Goal: Information Seeking & Learning: Learn about a topic

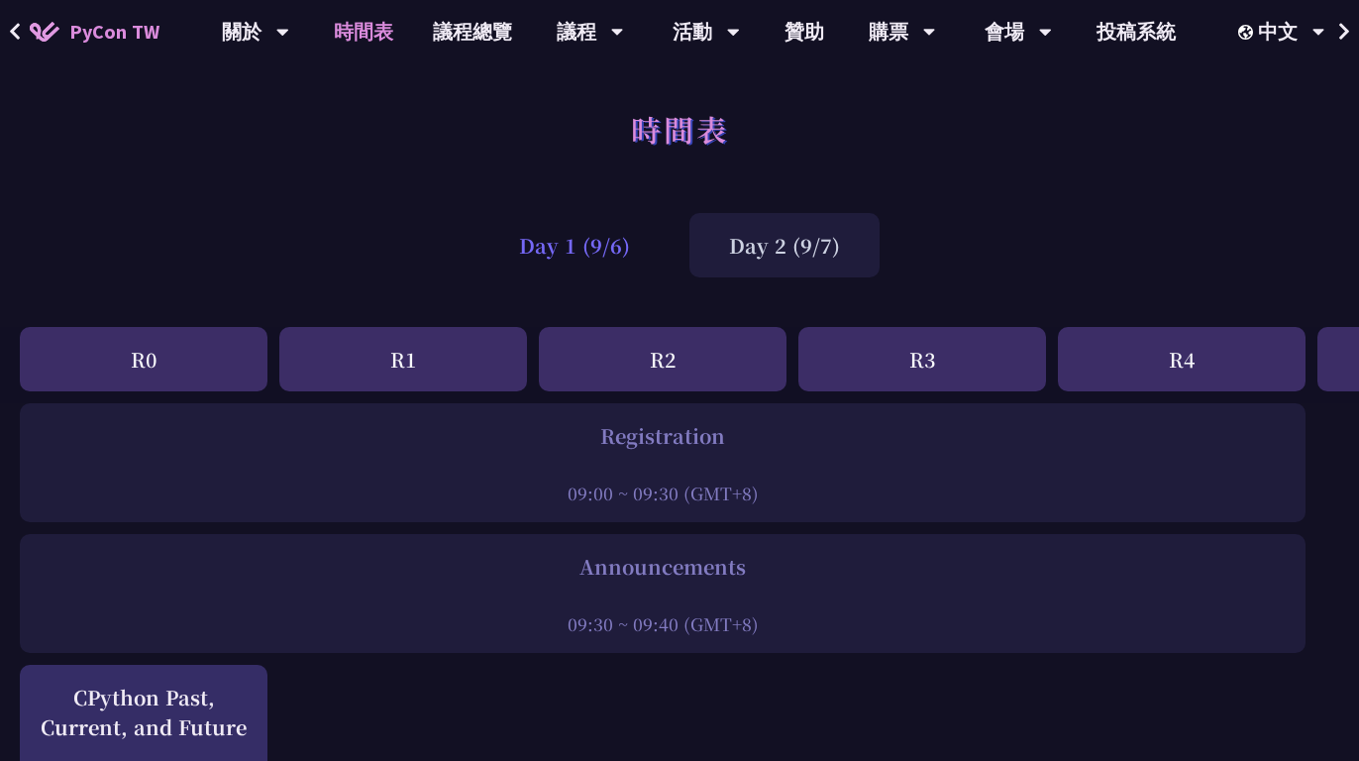
click at [583, 237] on div "Day 1 (9/6)" at bounding box center [575, 245] width 190 height 64
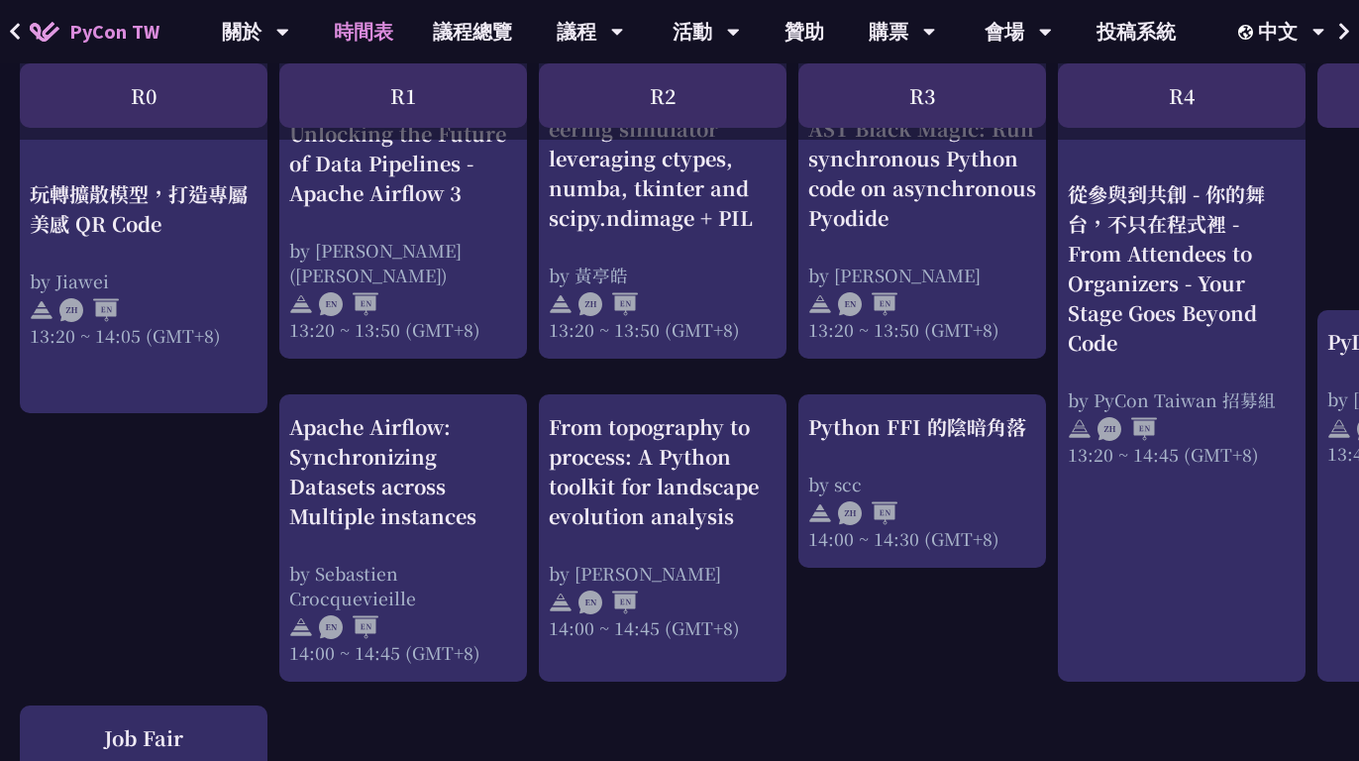
scroll to position [1826, 0]
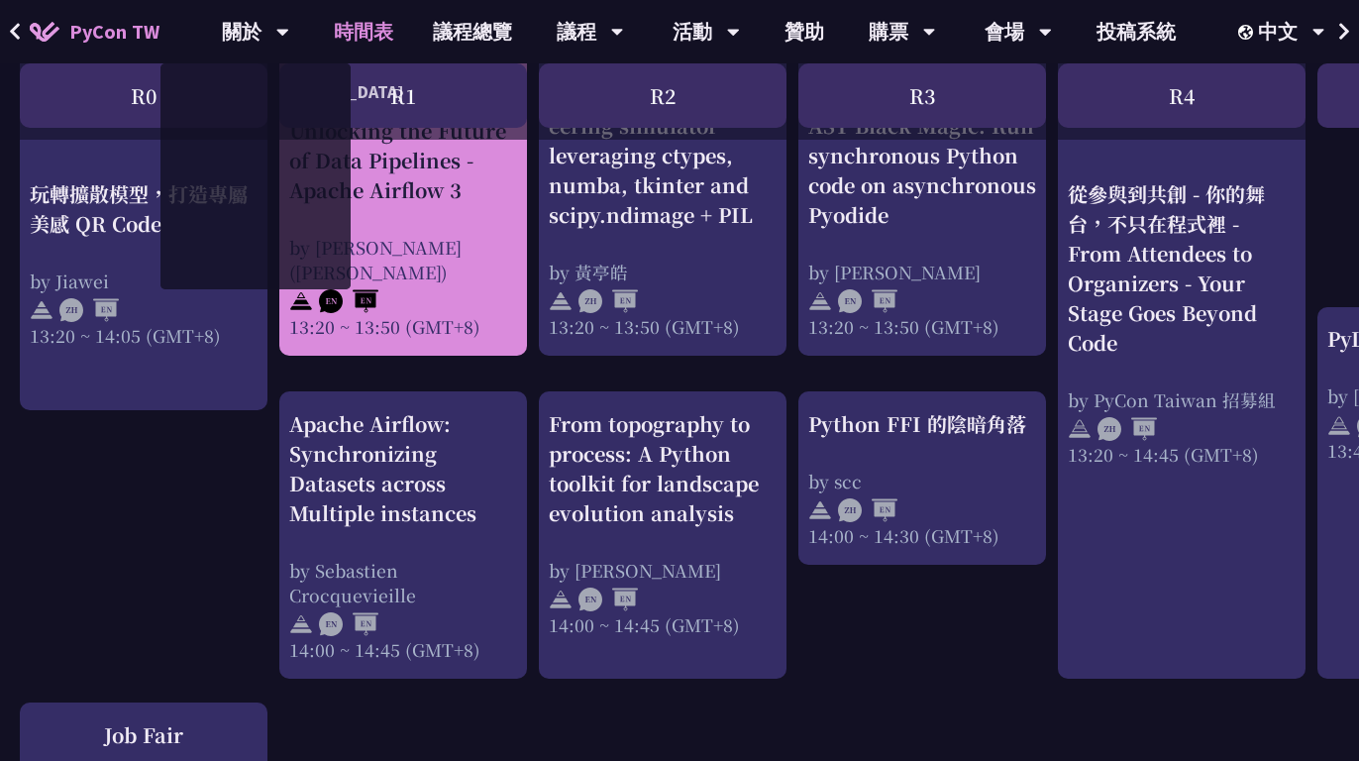
click at [448, 204] on div "Unlocking the Future of Data Pipelines - Apache Airflow 3" at bounding box center [403, 160] width 228 height 89
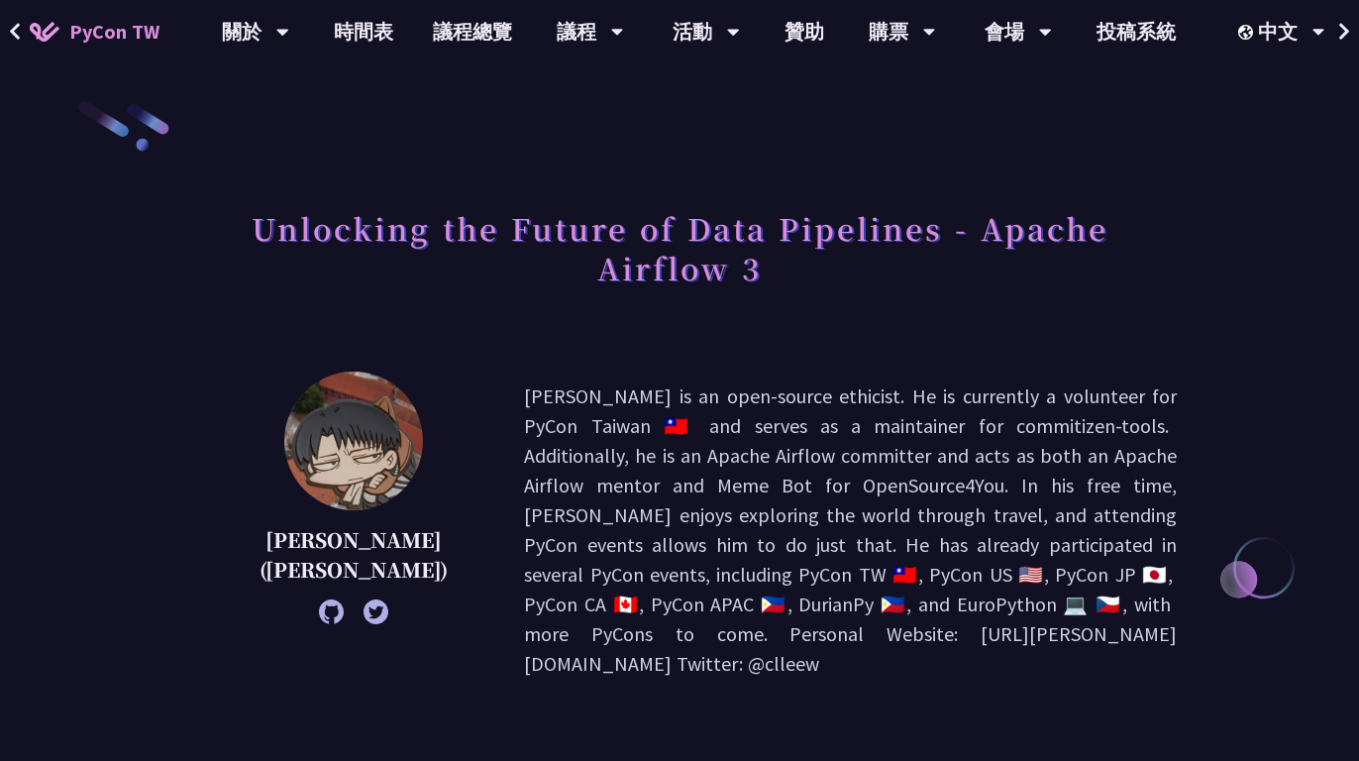
scroll to position [646, 0]
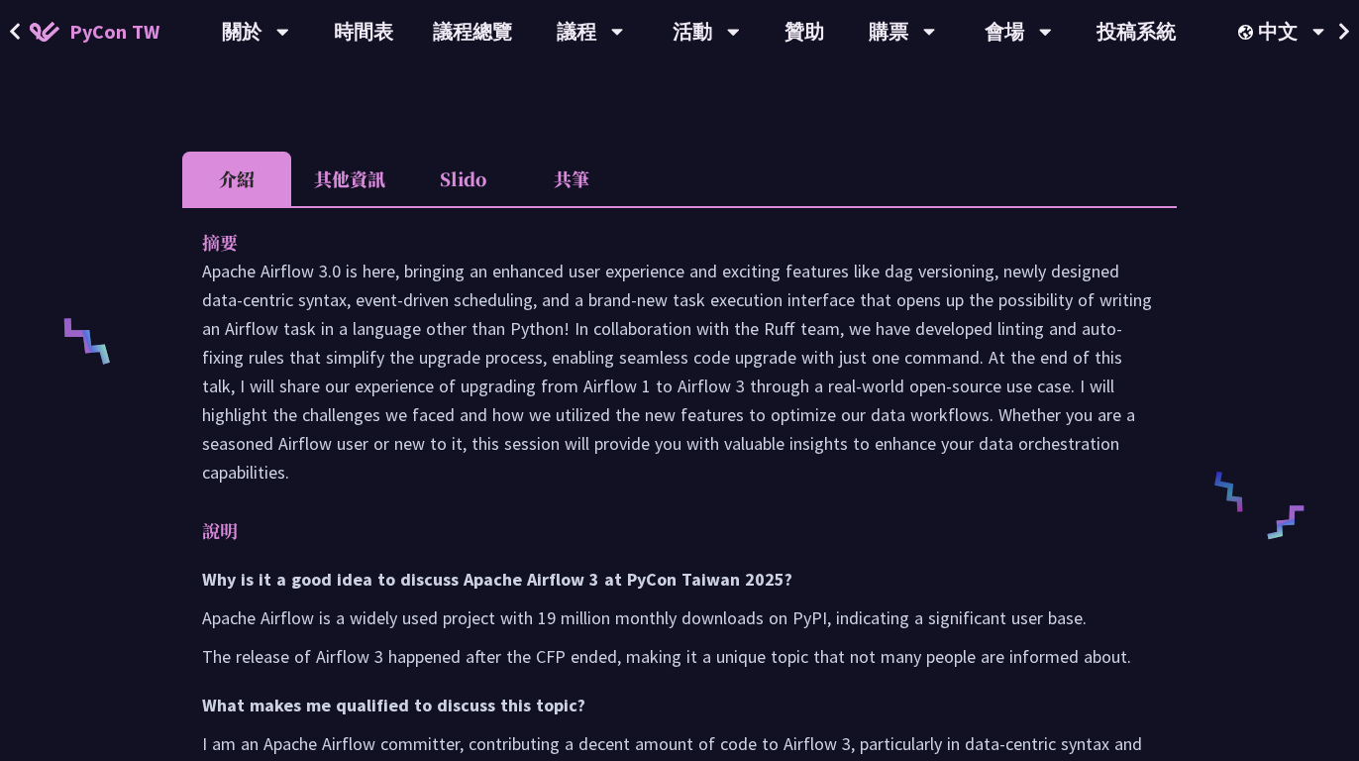
drag, startPoint x: 890, startPoint y: 212, endPoint x: 998, endPoint y: 214, distance: 108.0
click at [998, 257] on p "Apache Airflow 3.0 is here, bringing an enhanced user experience and exciting f…" at bounding box center [679, 372] width 955 height 230
click at [621, 276] on p "Apache Airflow 3.0 is here, bringing an enhanced user experience and exciting f…" at bounding box center [679, 372] width 955 height 230
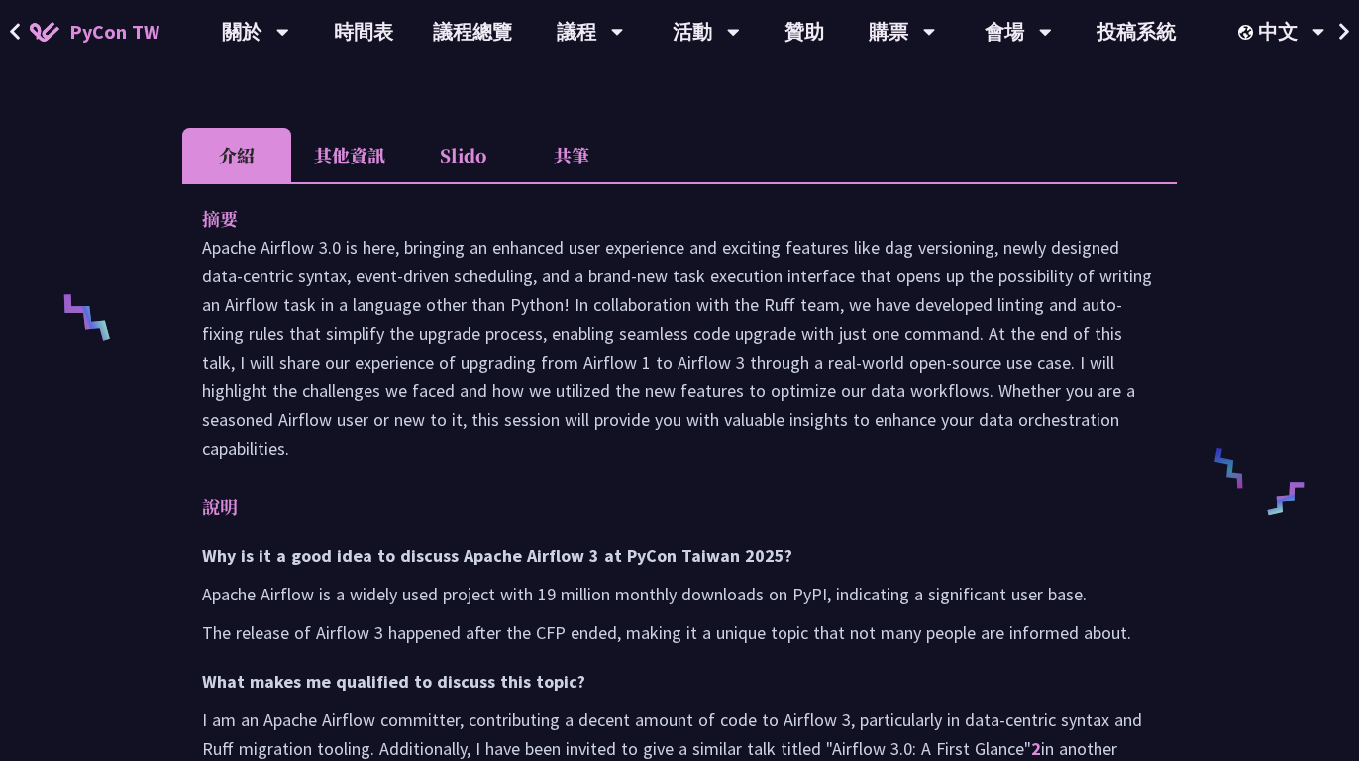
scroll to position [675, 0]
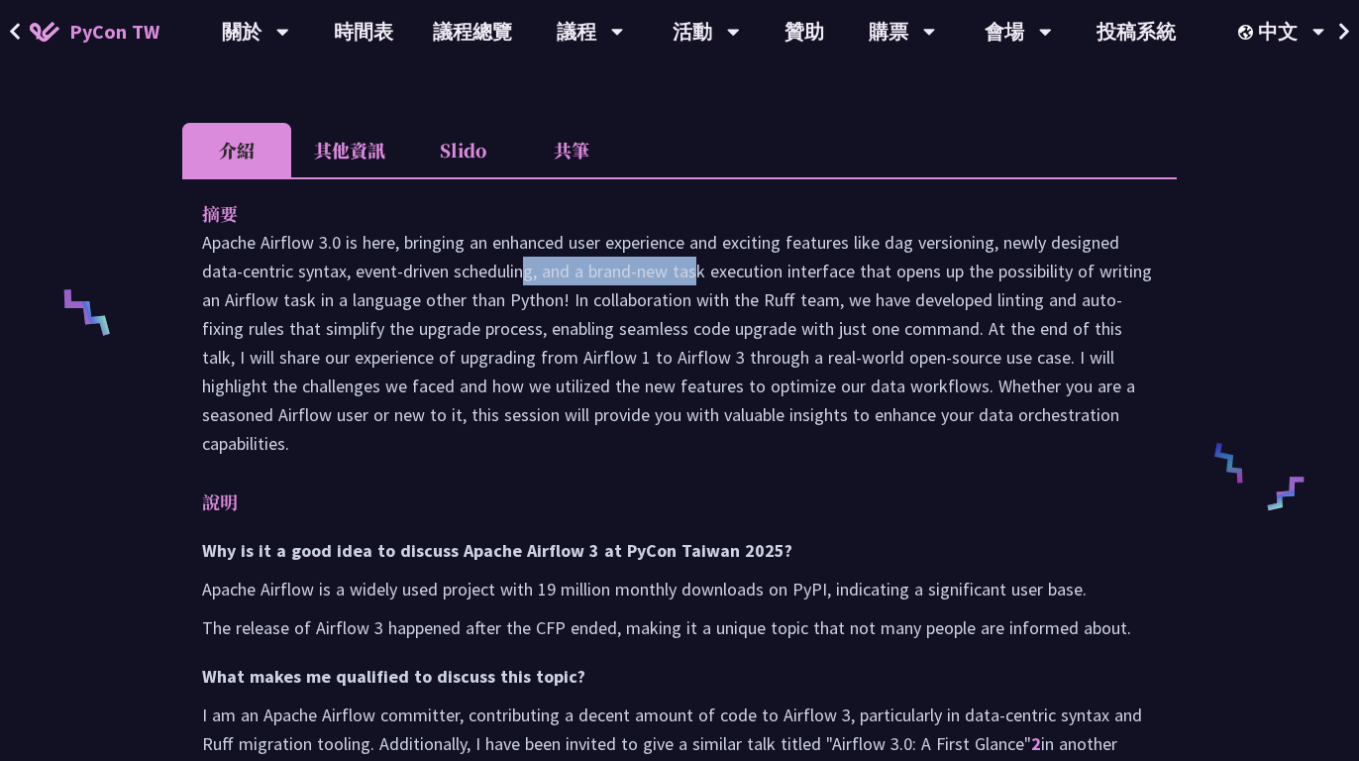
drag, startPoint x: 362, startPoint y: 211, endPoint x: 535, endPoint y: 211, distance: 173.4
click at [535, 228] on p "Apache Airflow 3.0 is here, bringing an enhanced user experience and exciting f…" at bounding box center [679, 343] width 955 height 230
click at [537, 333] on p "Apache Airflow 3.0 is here, bringing an enhanced user experience and exciting f…" at bounding box center [679, 343] width 955 height 230
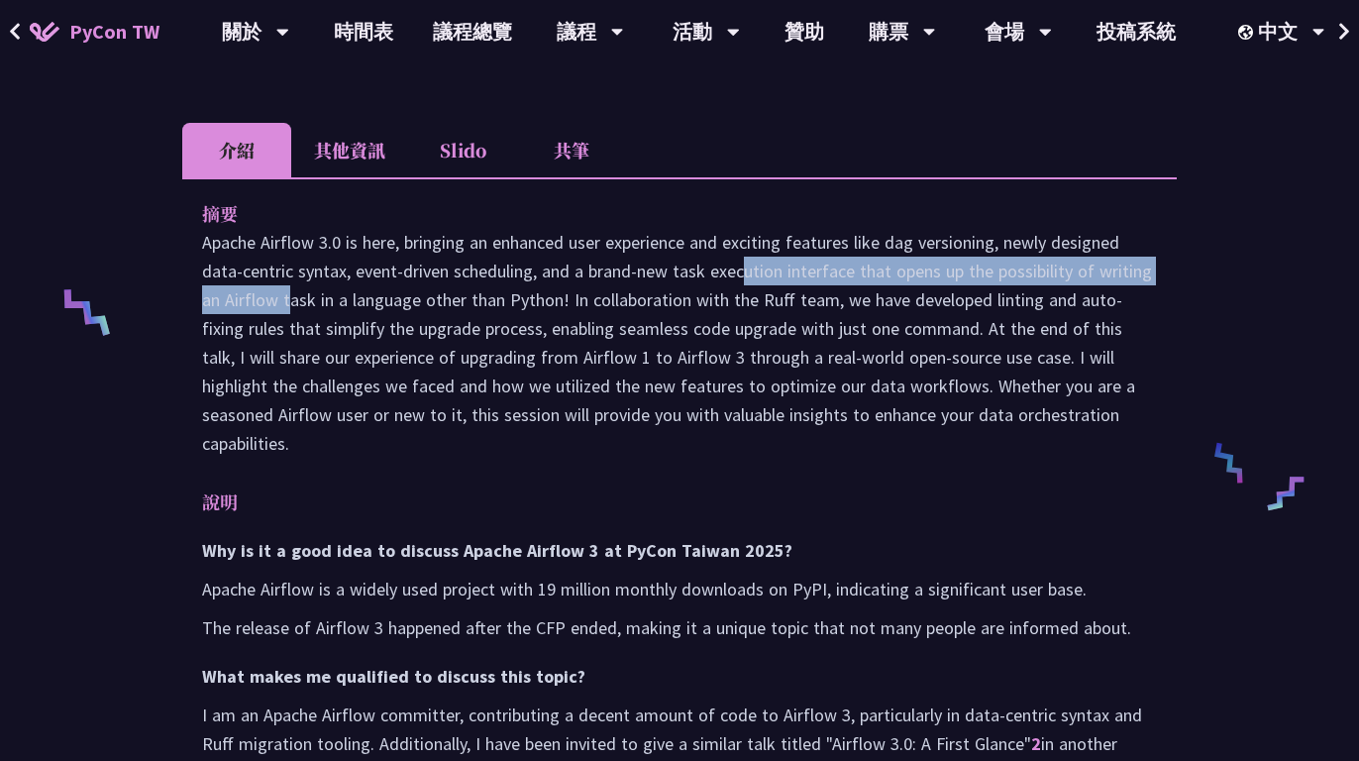
drag, startPoint x: 576, startPoint y: 206, endPoint x: 1093, endPoint y: 222, distance: 517.4
click at [1093, 228] on p "Apache Airflow 3.0 is here, bringing an enhanced user experience and exciting f…" at bounding box center [679, 343] width 955 height 230
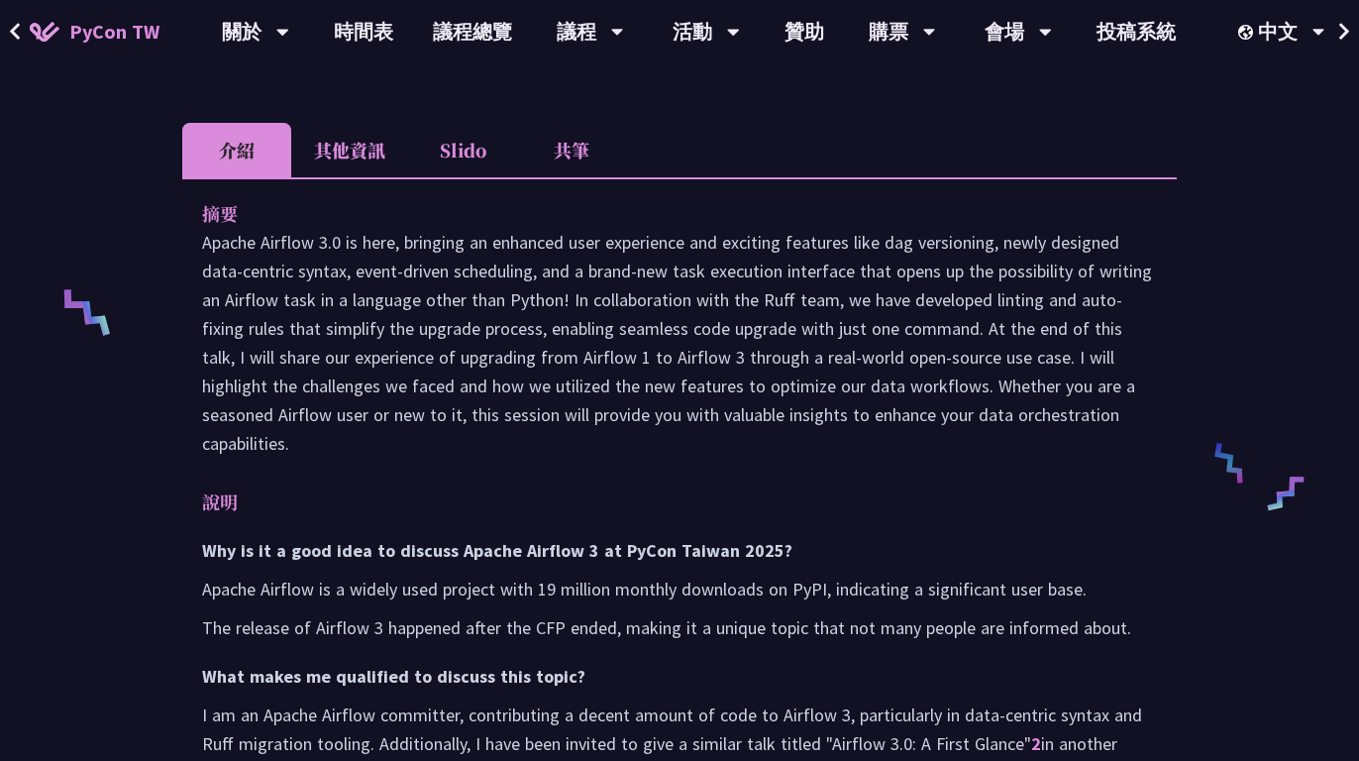
click at [696, 359] on p "Apache Airflow 3.0 is here, bringing an enhanced user experience and exciting f…" at bounding box center [679, 343] width 955 height 230
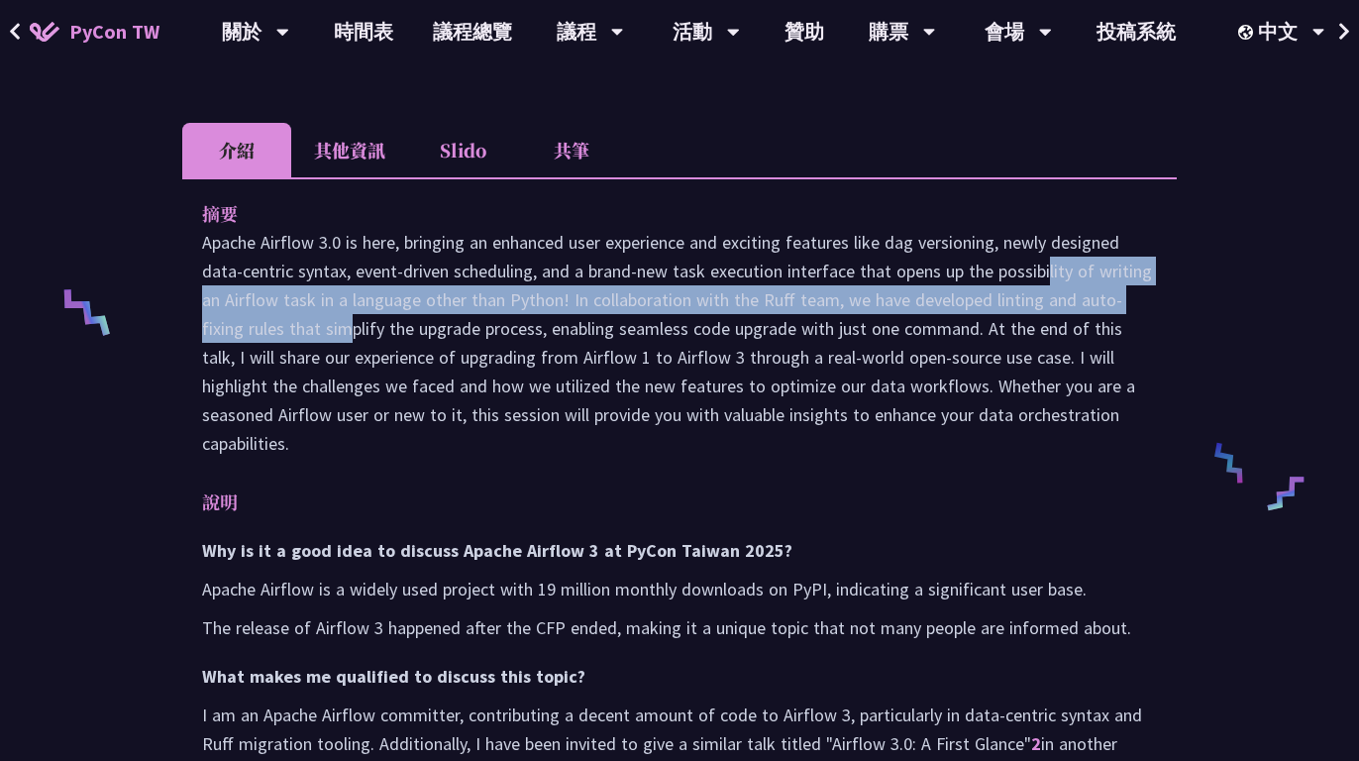
drag, startPoint x: 889, startPoint y: 219, endPoint x: 1131, endPoint y: 226, distance: 242.8
click at [1131, 228] on p "Apache Airflow 3.0 is here, bringing an enhanced user experience and exciting f…" at bounding box center [679, 343] width 955 height 230
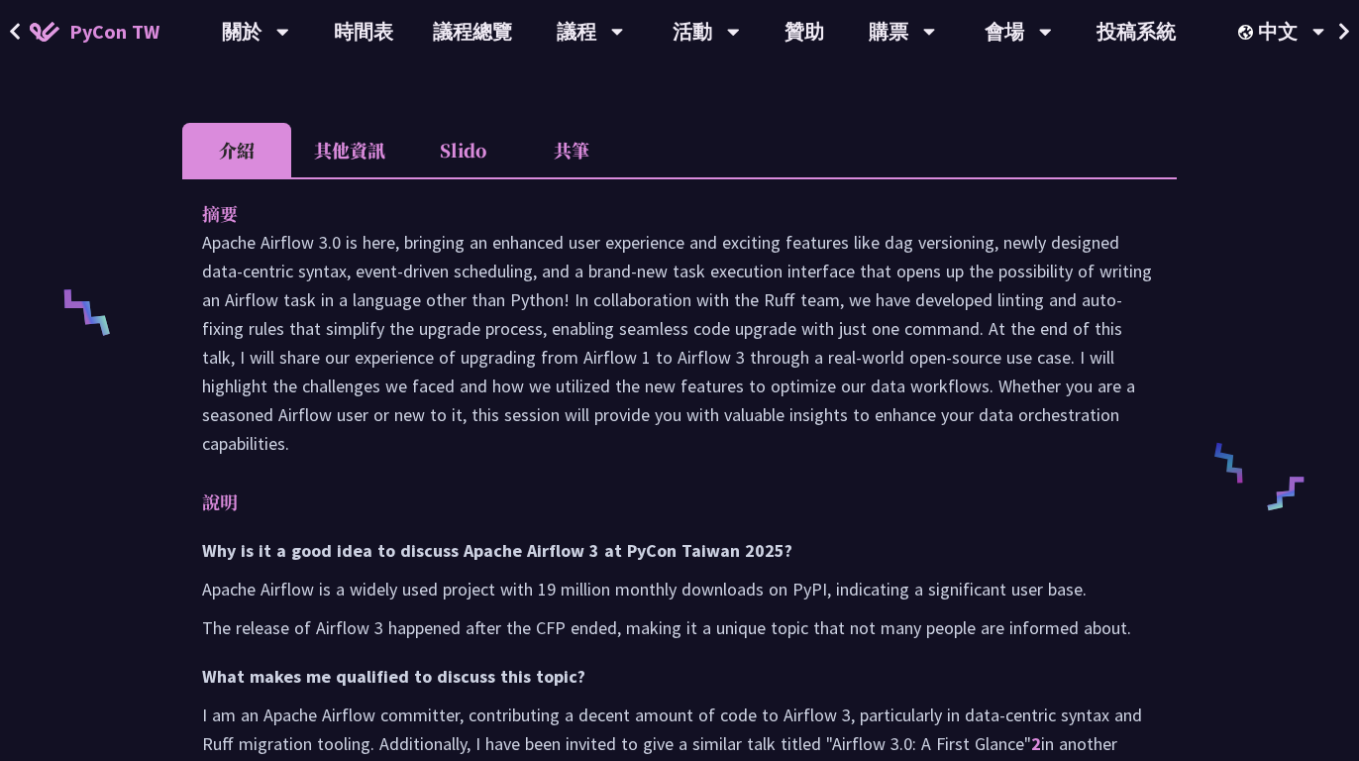
click at [479, 282] on p "Apache Airflow 3.0 is here, bringing an enhanced user experience and exciting f…" at bounding box center [679, 343] width 955 height 230
drag, startPoint x: 261, startPoint y: 238, endPoint x: 535, endPoint y: 247, distance: 274.6
click at [535, 247] on p "Apache Airflow 3.0 is here, bringing an enhanced user experience and exciting f…" at bounding box center [679, 343] width 955 height 230
click at [614, 352] on p "Apache Airflow 3.0 is here, bringing an enhanced user experience and exciting f…" at bounding box center [679, 343] width 955 height 230
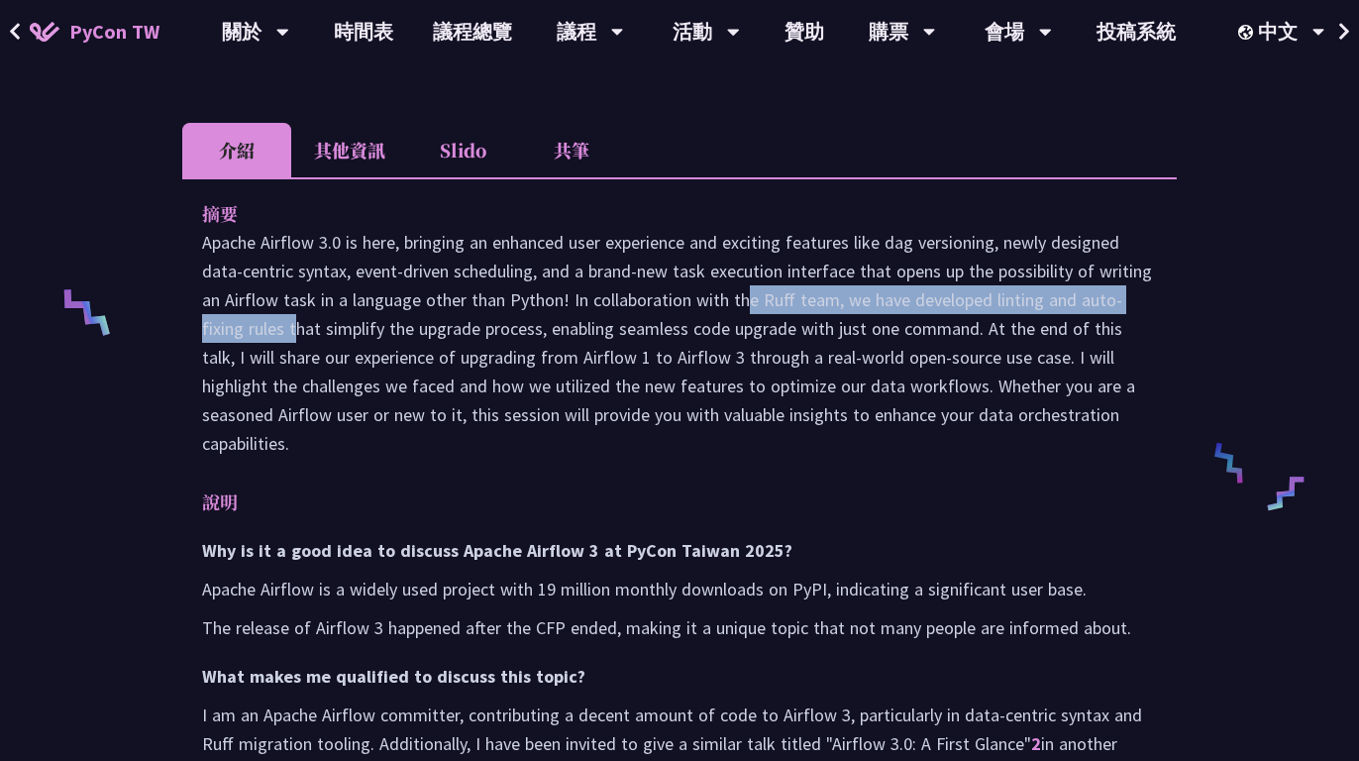
drag, startPoint x: 591, startPoint y: 249, endPoint x: 1061, endPoint y: 242, distance: 469.7
click at [1061, 242] on p "Apache Airflow 3.0 is here, bringing an enhanced user experience and exciting f…" at bounding box center [679, 343] width 955 height 230
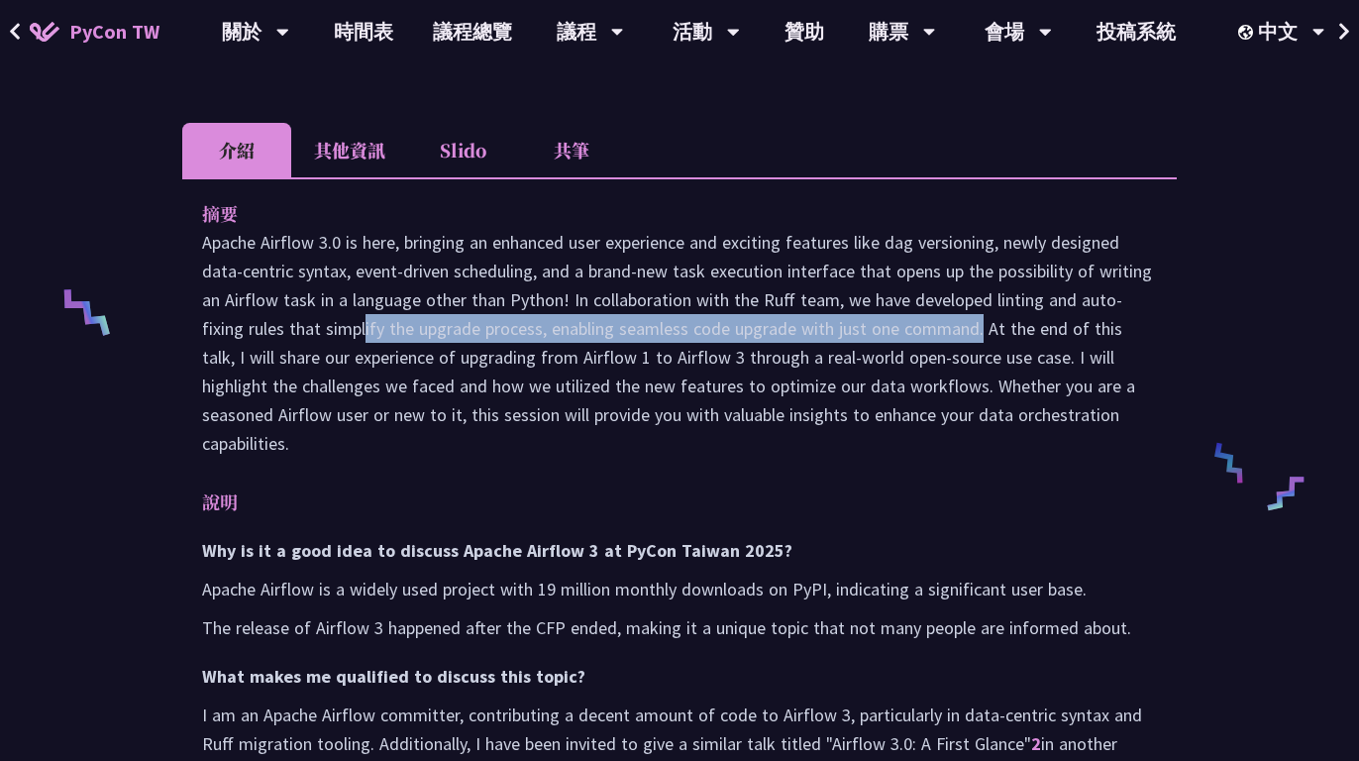
drag, startPoint x: 214, startPoint y: 267, endPoint x: 805, endPoint y: 258, distance: 591.5
click at [805, 258] on p "Apache Airflow 3.0 is here, bringing an enhanced user experience and exciting f…" at bounding box center [679, 343] width 955 height 230
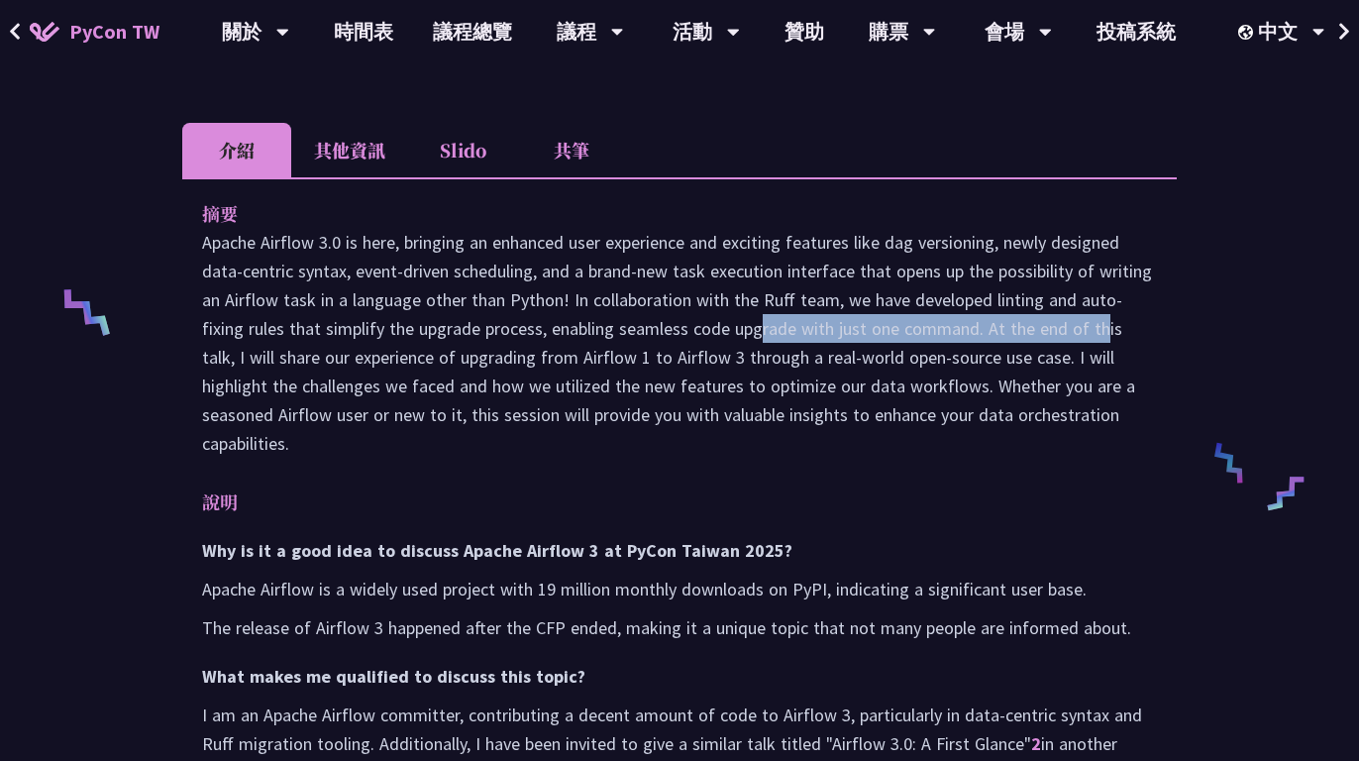
drag, startPoint x: 589, startPoint y: 268, endPoint x: 977, endPoint y: 268, distance: 387.4
click at [977, 268] on p "Apache Airflow 3.0 is here, bringing an enhanced user experience and exciting f…" at bounding box center [679, 343] width 955 height 230
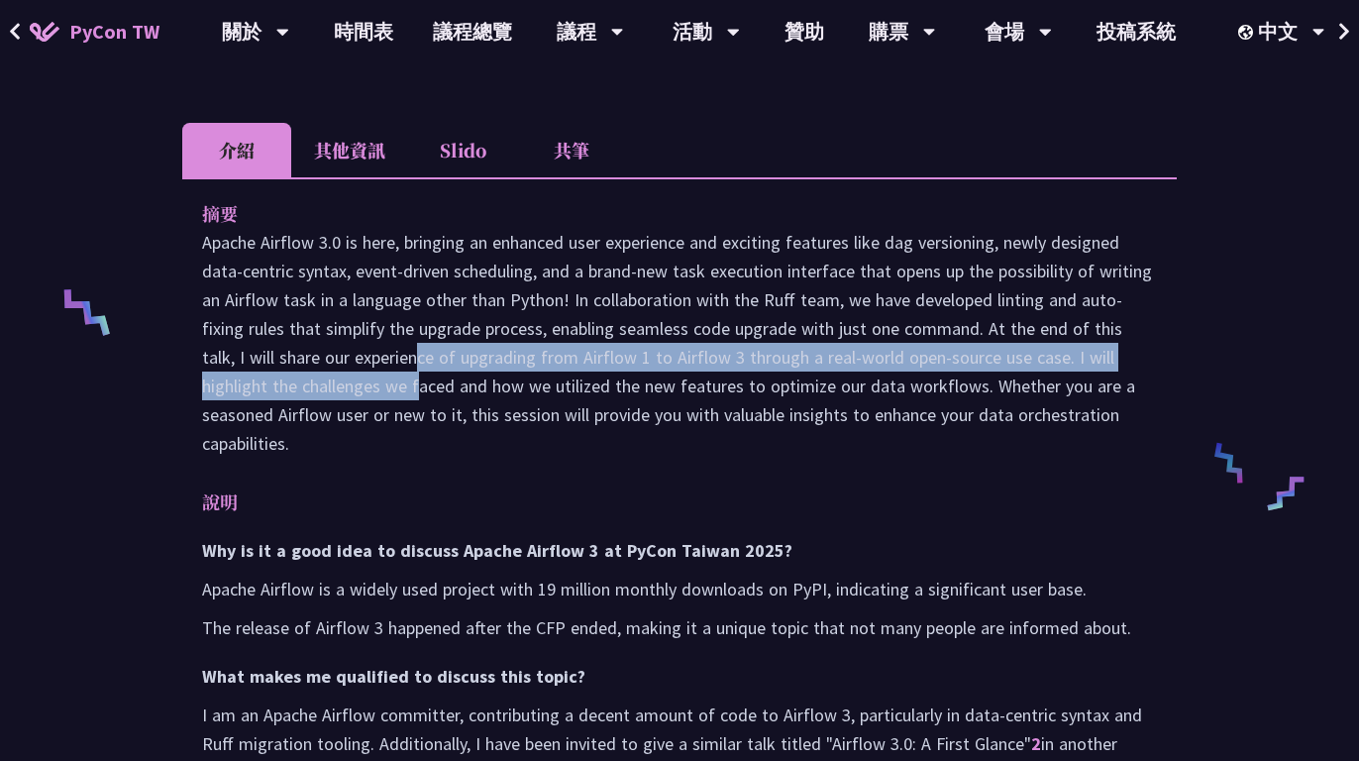
drag, startPoint x: 228, startPoint y: 286, endPoint x: 1136, endPoint y: 299, distance: 908.6
click at [1136, 299] on p "Apache Airflow 3.0 is here, bringing an enhanced user experience and exciting f…" at bounding box center [679, 343] width 955 height 230
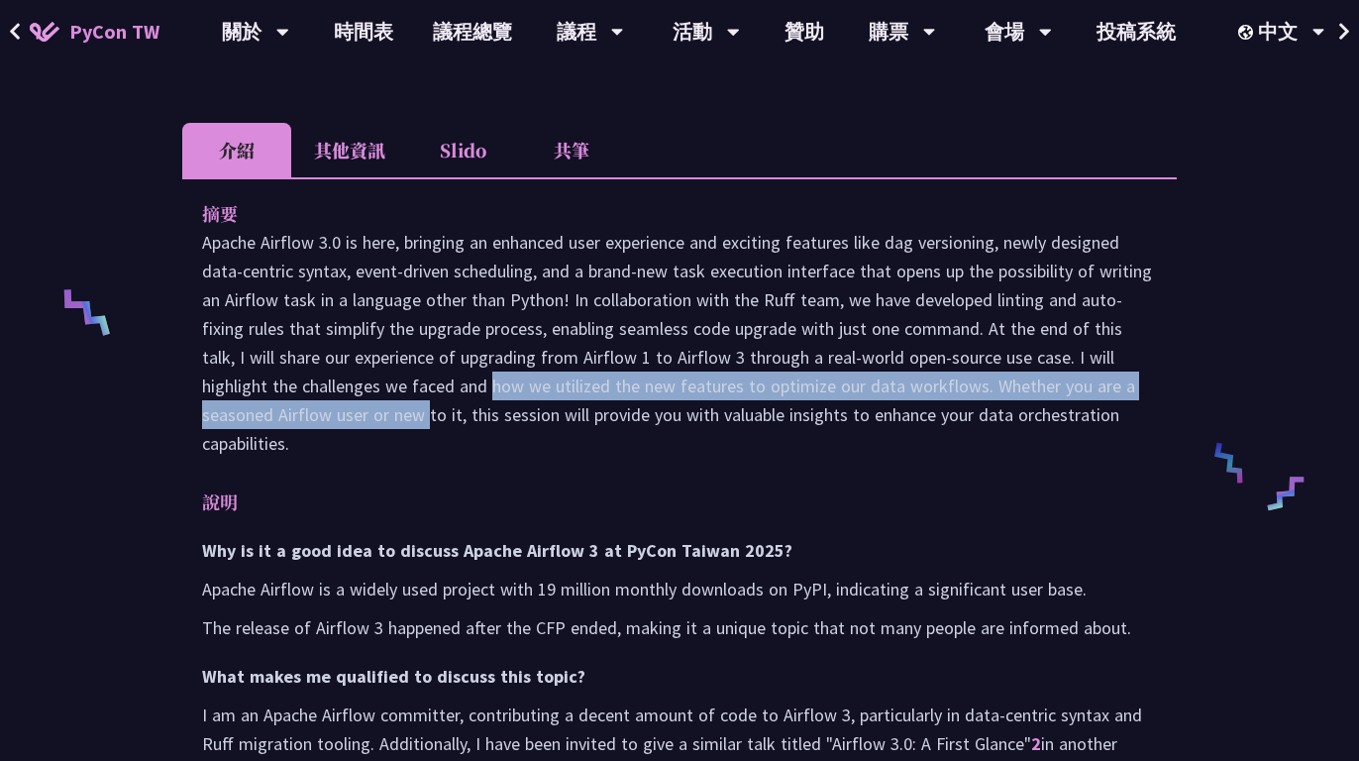
drag, startPoint x: 255, startPoint y: 324, endPoint x: 1127, endPoint y: 320, distance: 872.9
click at [1127, 320] on p "Apache Airflow 3.0 is here, bringing an enhanced user experience and exciting f…" at bounding box center [679, 343] width 955 height 230
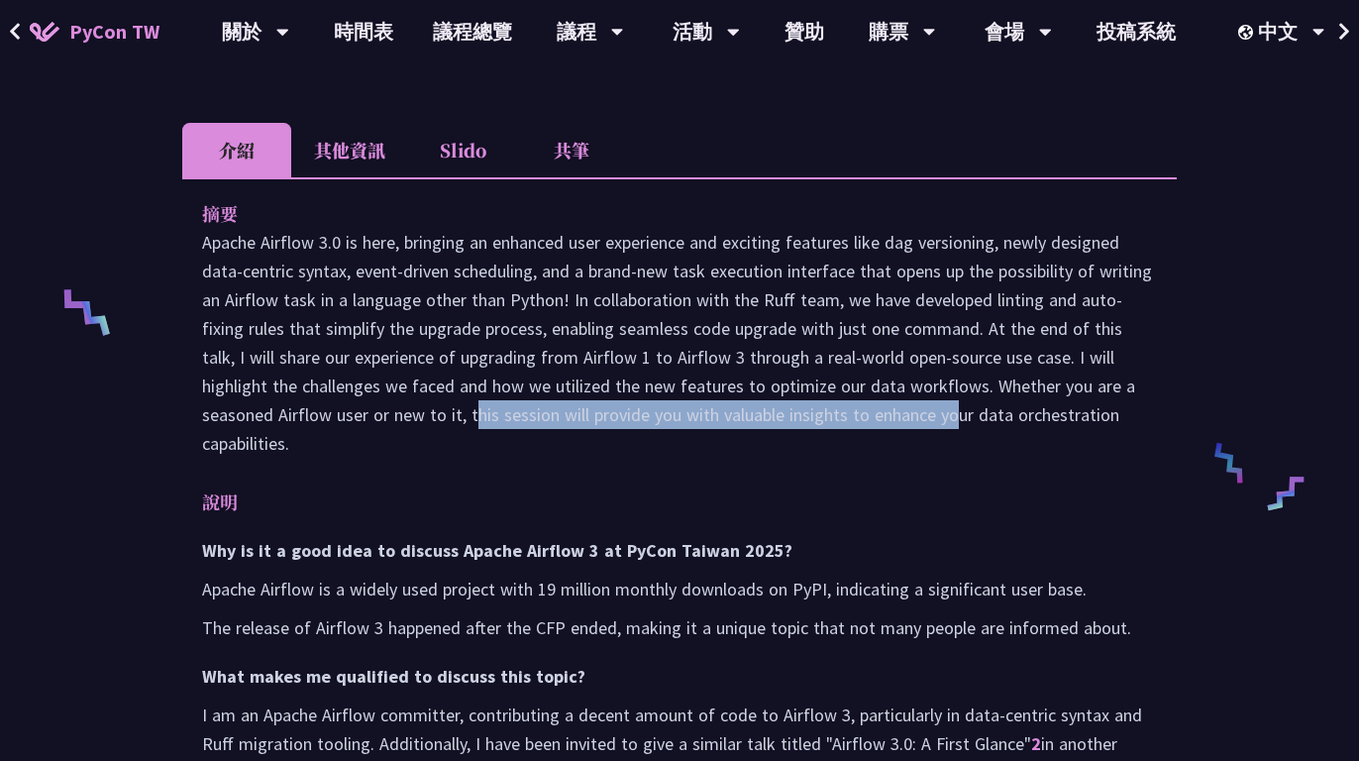
drag, startPoint x: 249, startPoint y: 352, endPoint x: 720, endPoint y: 360, distance: 471.7
click at [720, 360] on p "Apache Airflow 3.0 is here, bringing an enhanced user experience and exciting f…" at bounding box center [679, 343] width 955 height 230
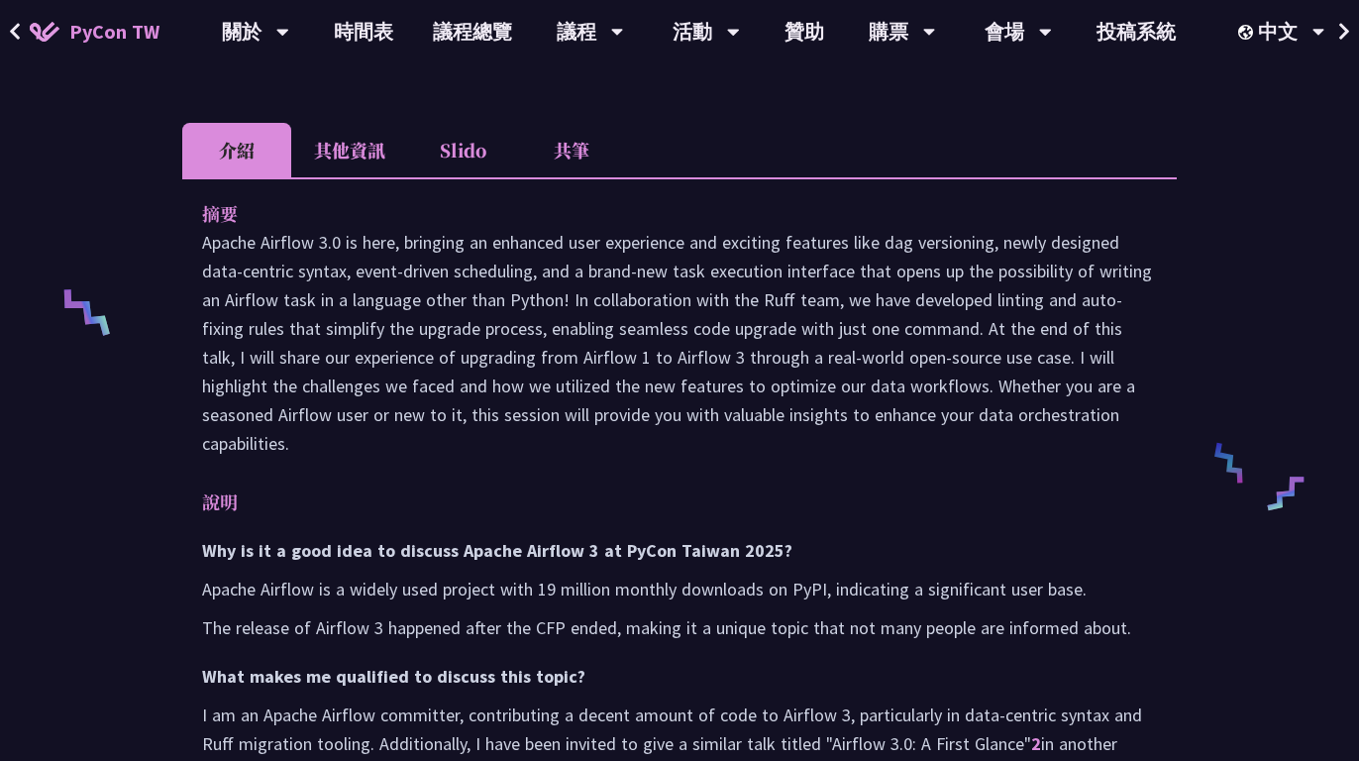
click at [530, 613] on p "The release of Airflow 3 happened after the CFP ended, making it a unique topic…" at bounding box center [679, 627] width 955 height 29
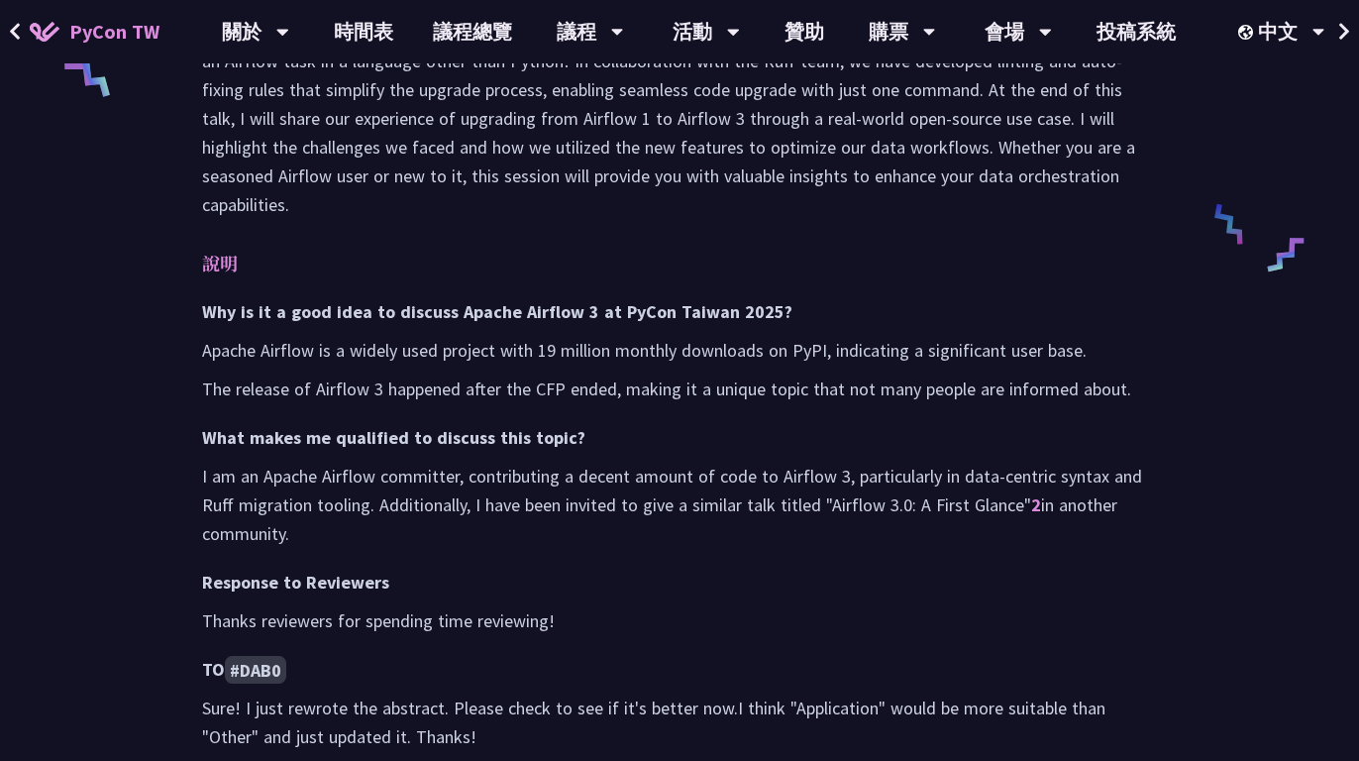
scroll to position [919, 0]
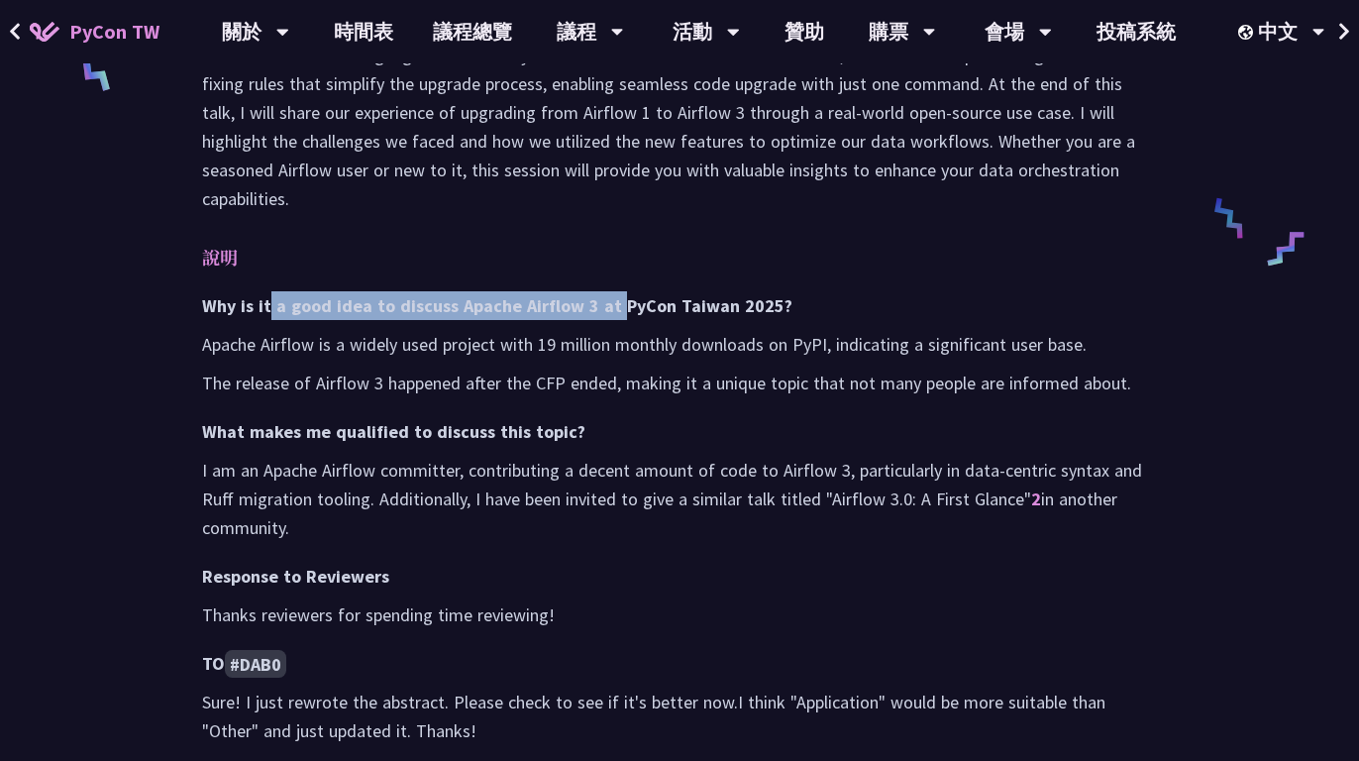
drag, startPoint x: 273, startPoint y: 215, endPoint x: 612, endPoint y: 208, distance: 338.9
click at [612, 291] on h3 "Why is it a good idea to discuss Apache Airflow 3 at PyCon Taiwan 2025?" at bounding box center [679, 305] width 955 height 29
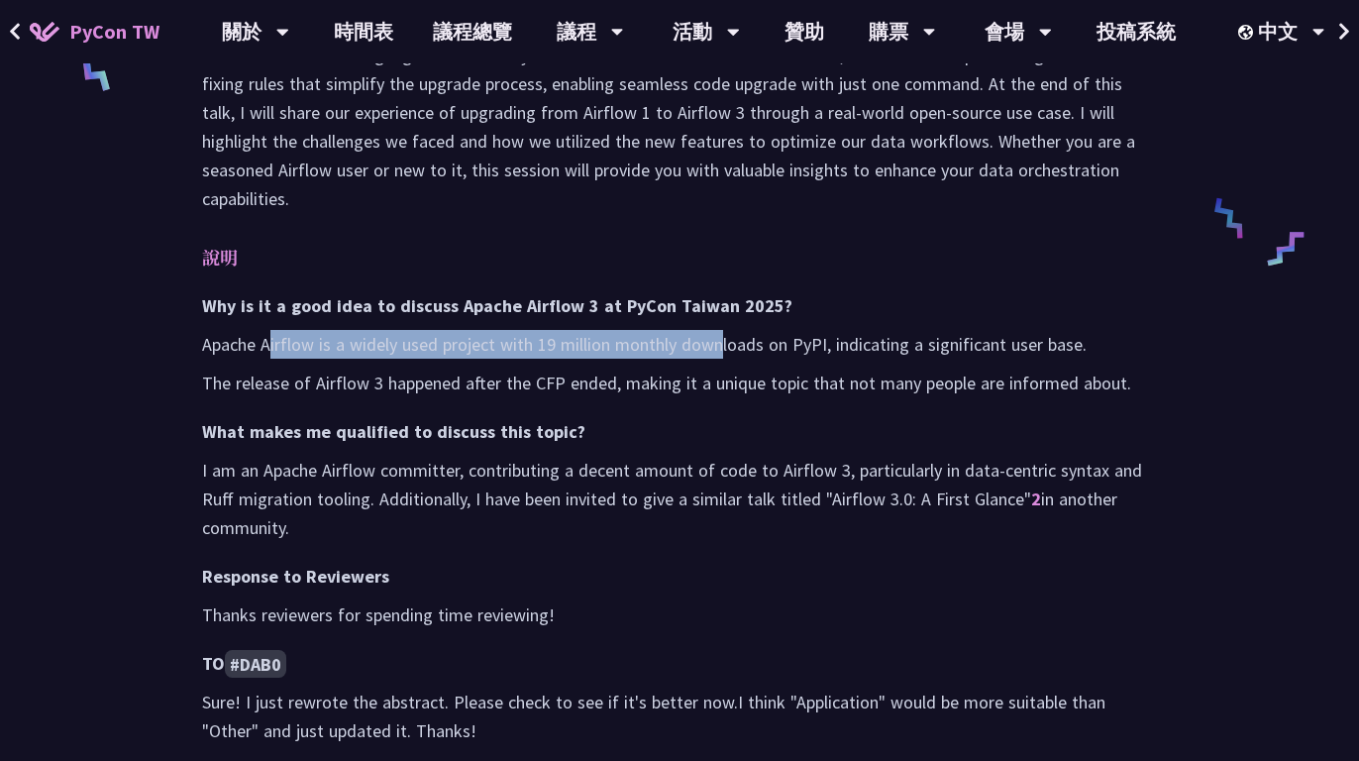
drag, startPoint x: 273, startPoint y: 251, endPoint x: 724, endPoint y: 245, distance: 450.8
click at [724, 330] on p "Apache Airflow is a widely used project with 19 million monthly downloads on Py…" at bounding box center [679, 344] width 955 height 29
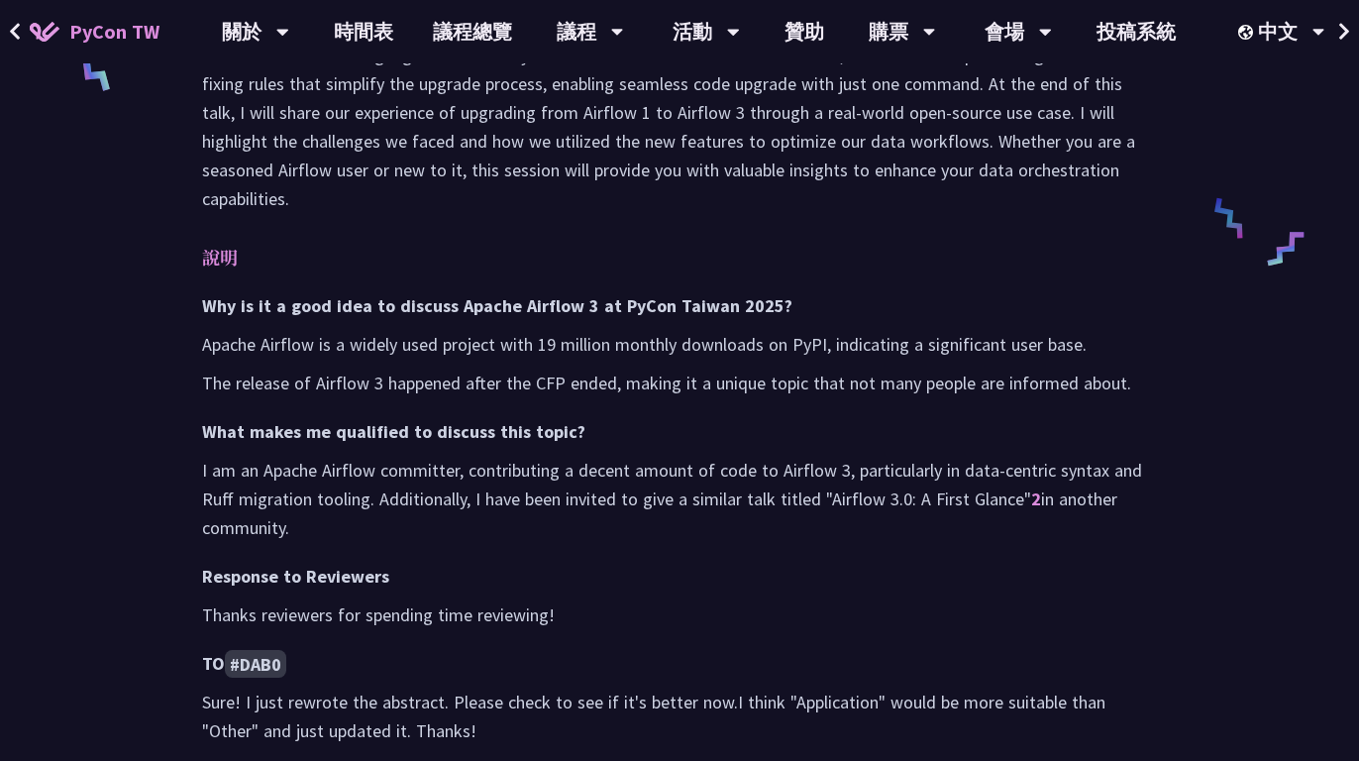
click at [594, 417] on h3 "What makes me qualified to discuss this topic?" at bounding box center [679, 431] width 955 height 29
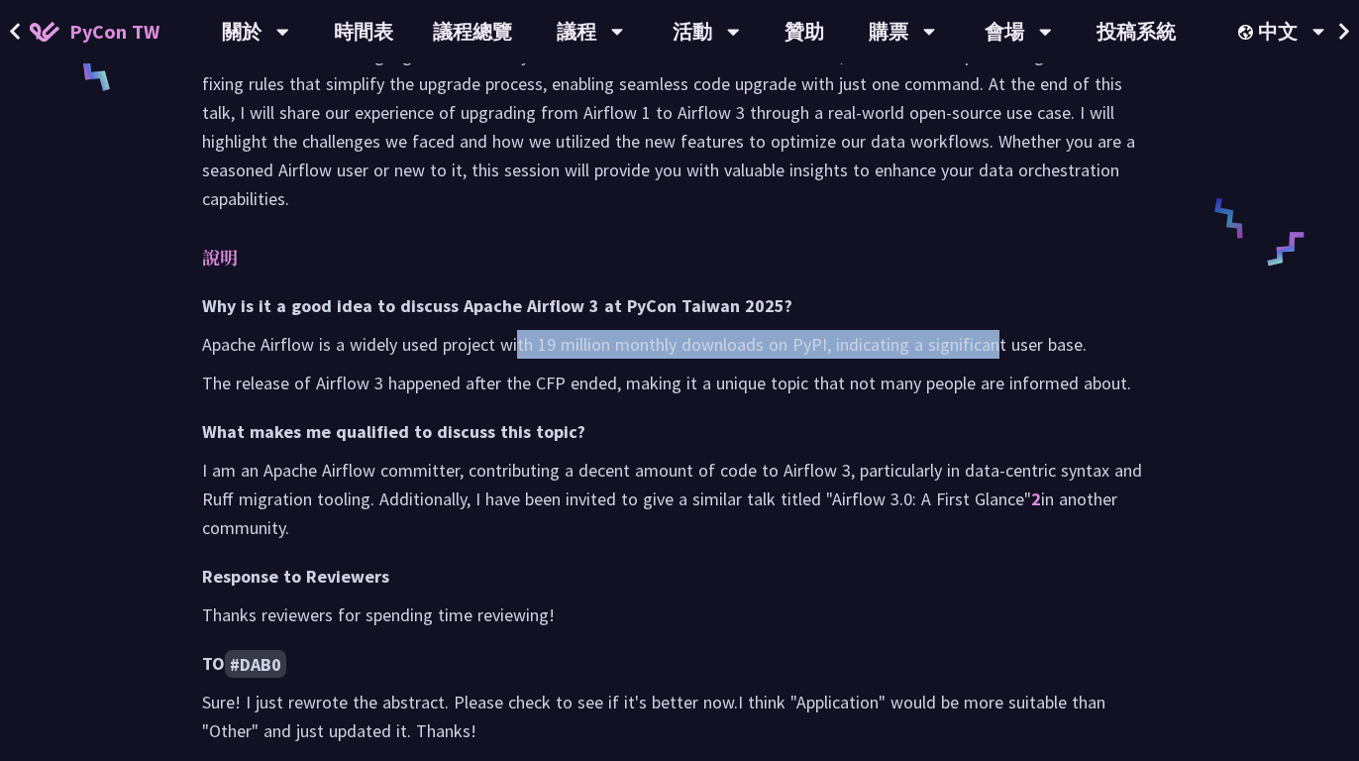
drag, startPoint x: 544, startPoint y: 253, endPoint x: 999, endPoint y: 256, distance: 454.8
click at [999, 330] on p "Apache Airflow is a widely used project with 19 million monthly downloads on Py…" at bounding box center [679, 344] width 955 height 29
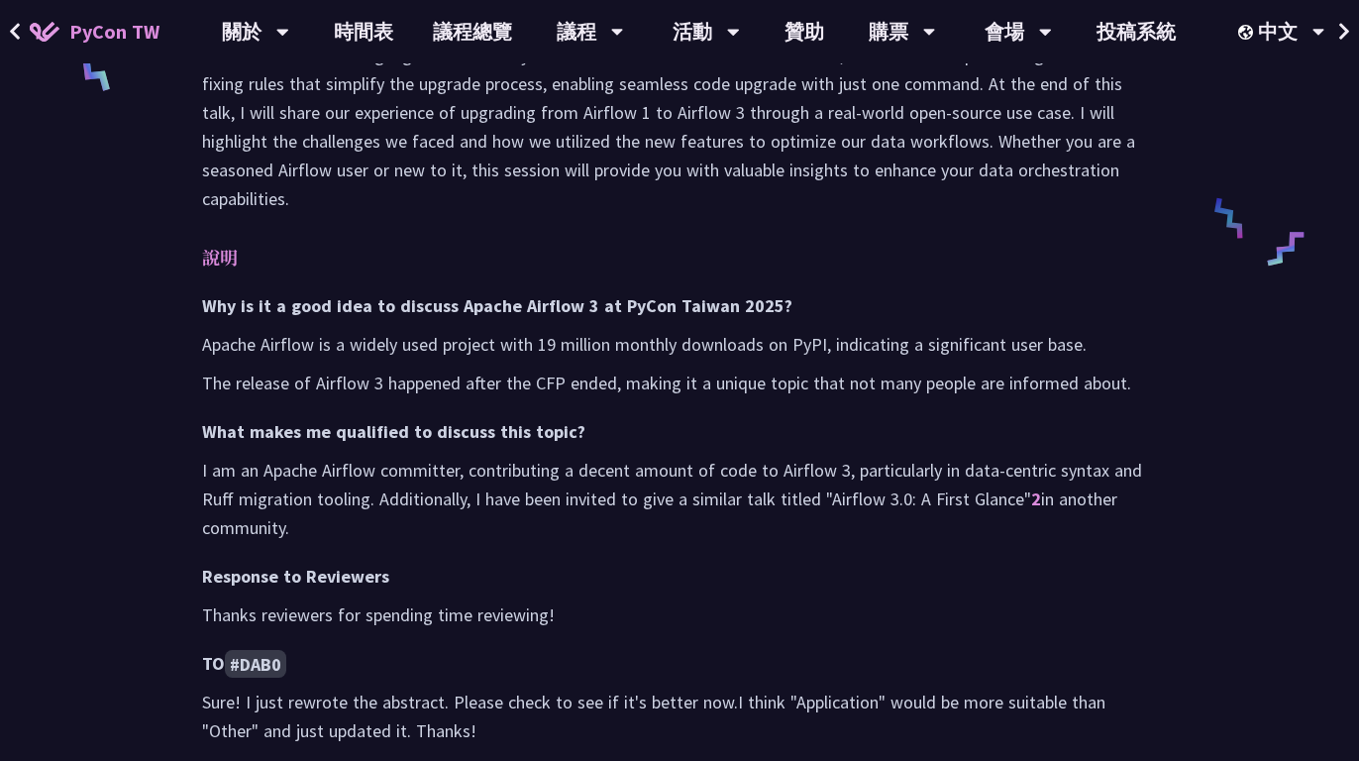
click at [375, 417] on h3 "What makes me qualified to discuss this topic?" at bounding box center [679, 431] width 955 height 29
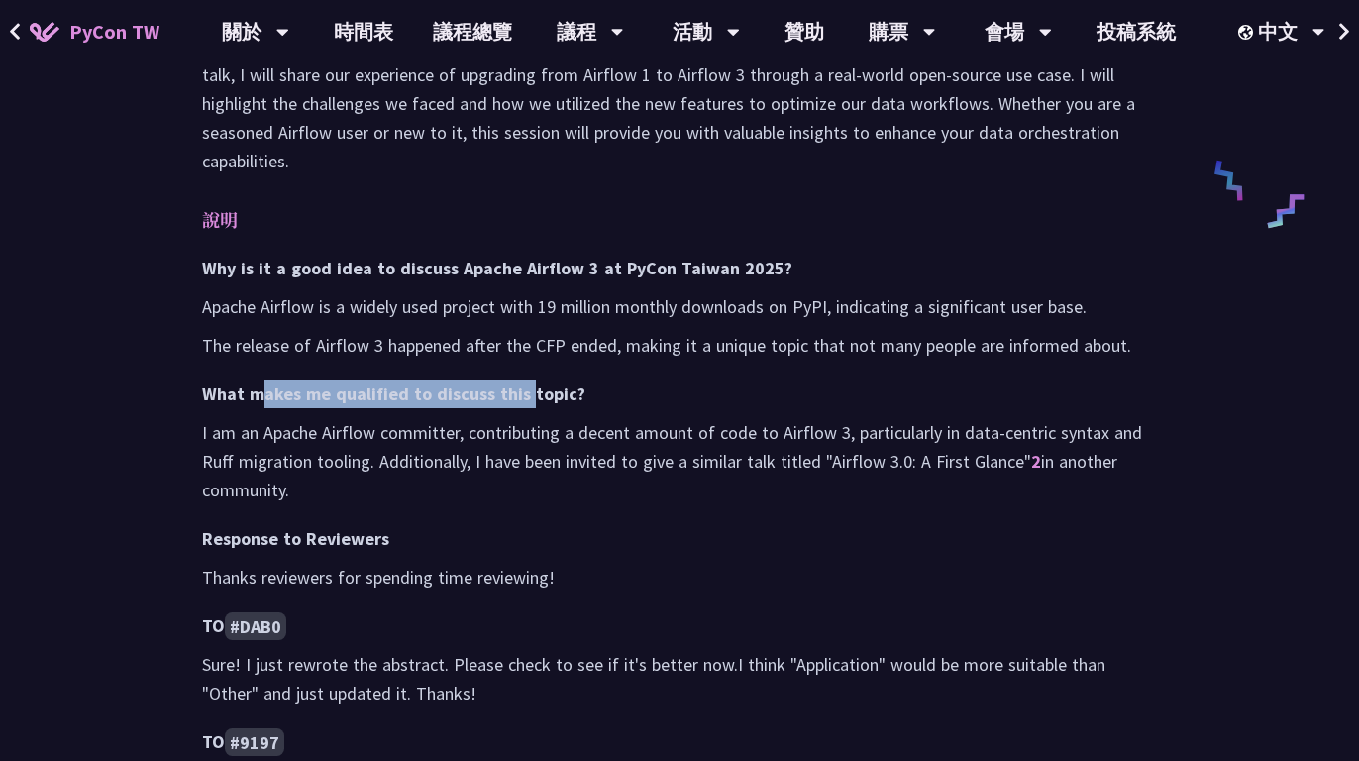
drag, startPoint x: 273, startPoint y: 303, endPoint x: 526, endPoint y: 292, distance: 252.9
click at [526, 379] on h3 "What makes me qualified to discuss this topic?" at bounding box center [679, 393] width 955 height 29
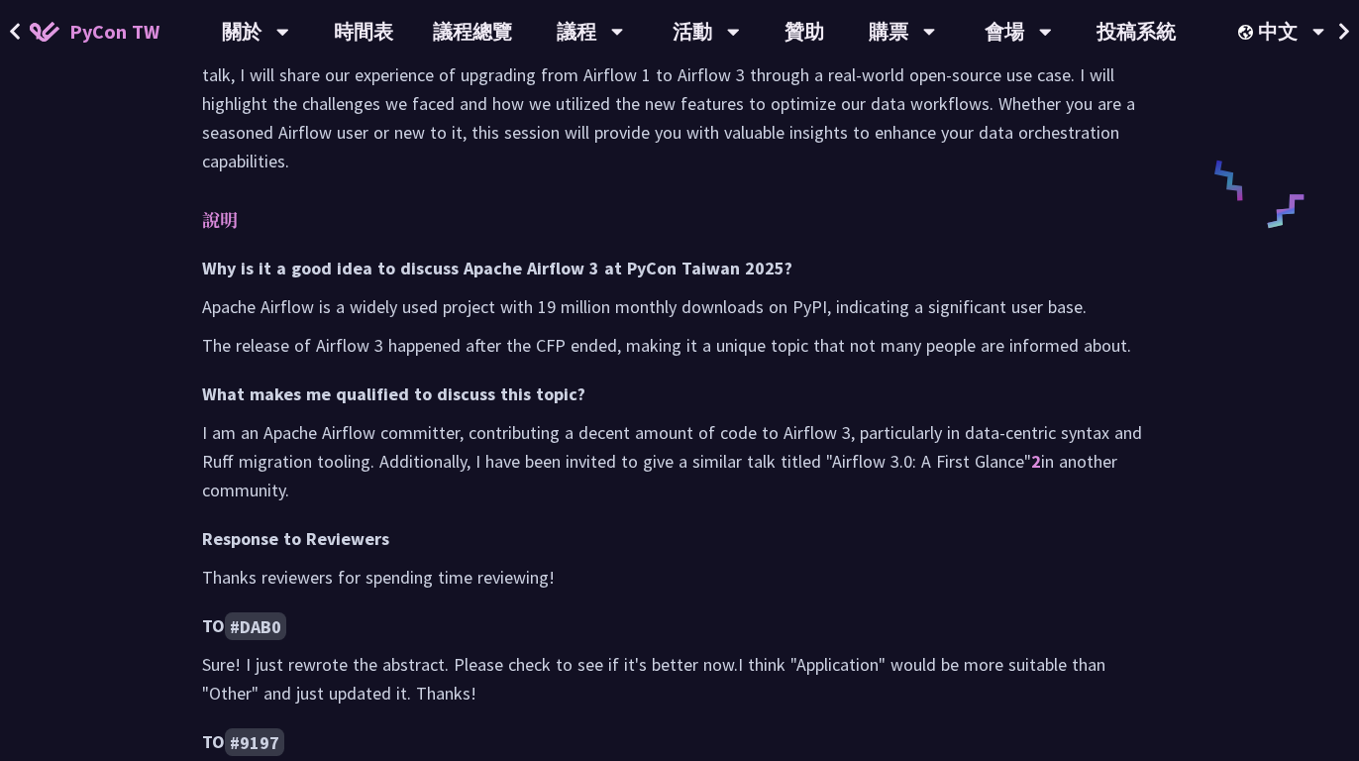
click at [378, 418] on p "I am an Apache Airflow committer, contributing a decent amount of code to Airfl…" at bounding box center [679, 461] width 955 height 86
click at [408, 418] on p "I am an Apache Airflow committer, contributing a decent amount of code to Airfl…" at bounding box center [679, 461] width 955 height 86
drag, startPoint x: 340, startPoint y: 340, endPoint x: 668, endPoint y: 329, distance: 328.1
click at [668, 329] on div "Why is it a good idea to discuss Apache Airflow 3 at PyCon [GEOGRAPHIC_DATA] 20…" at bounding box center [679, 736] width 955 height 965
click at [758, 418] on p "I am an Apache Airflow committer, contributing a decent amount of code to Airfl…" at bounding box center [679, 461] width 955 height 86
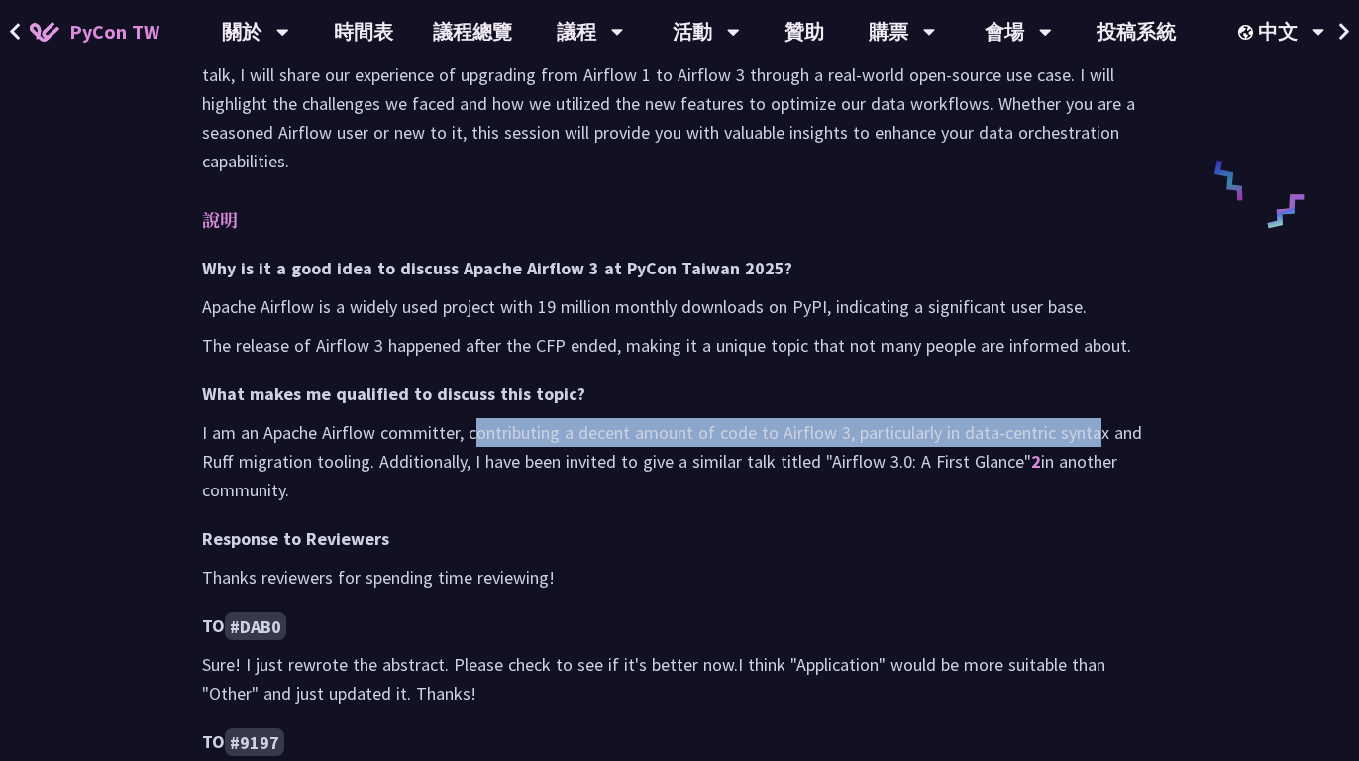
drag, startPoint x: 475, startPoint y: 356, endPoint x: 1097, endPoint y: 345, distance: 622.3
click at [1097, 418] on p "I am an Apache Airflow committer, contributing a decent amount of code to Airfl…" at bounding box center [679, 461] width 955 height 86
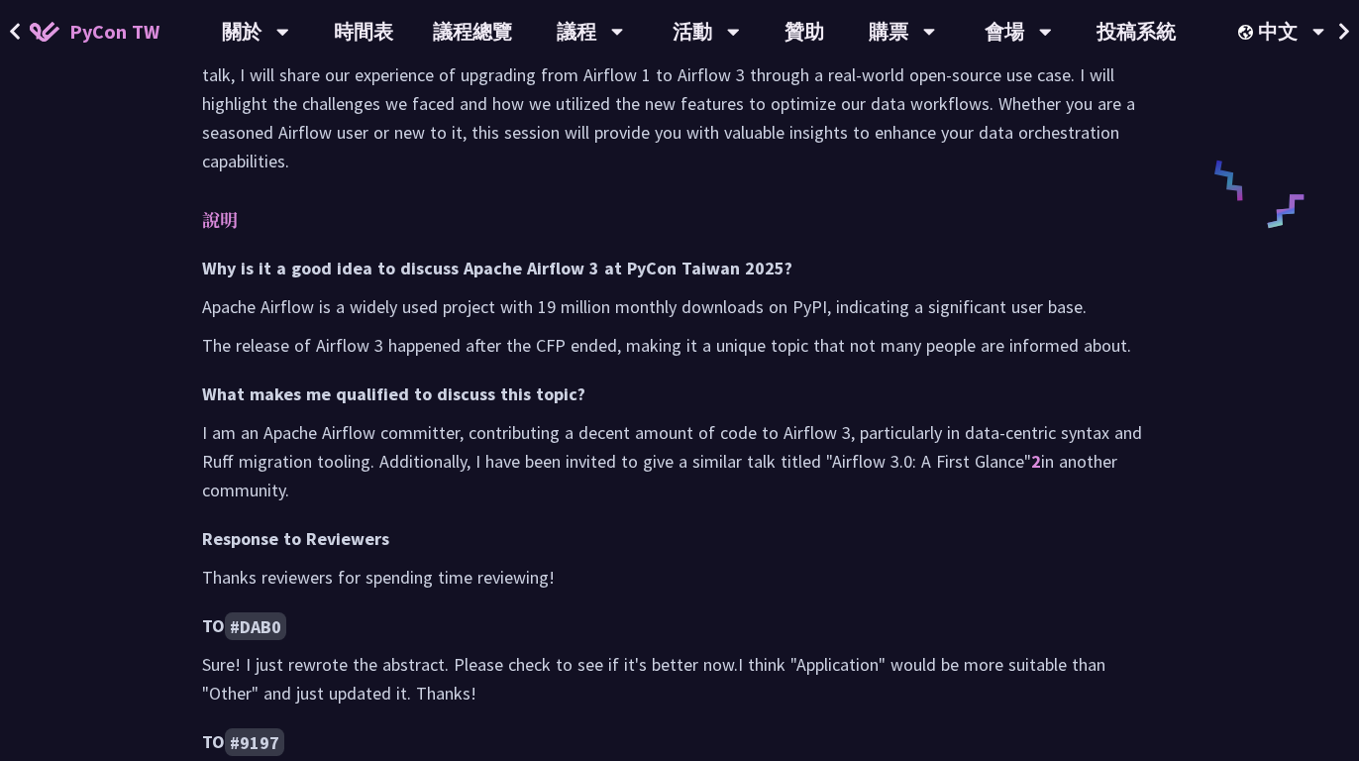
click at [799, 563] on p "Thanks reviewers for spending time reviewing!" at bounding box center [679, 577] width 955 height 29
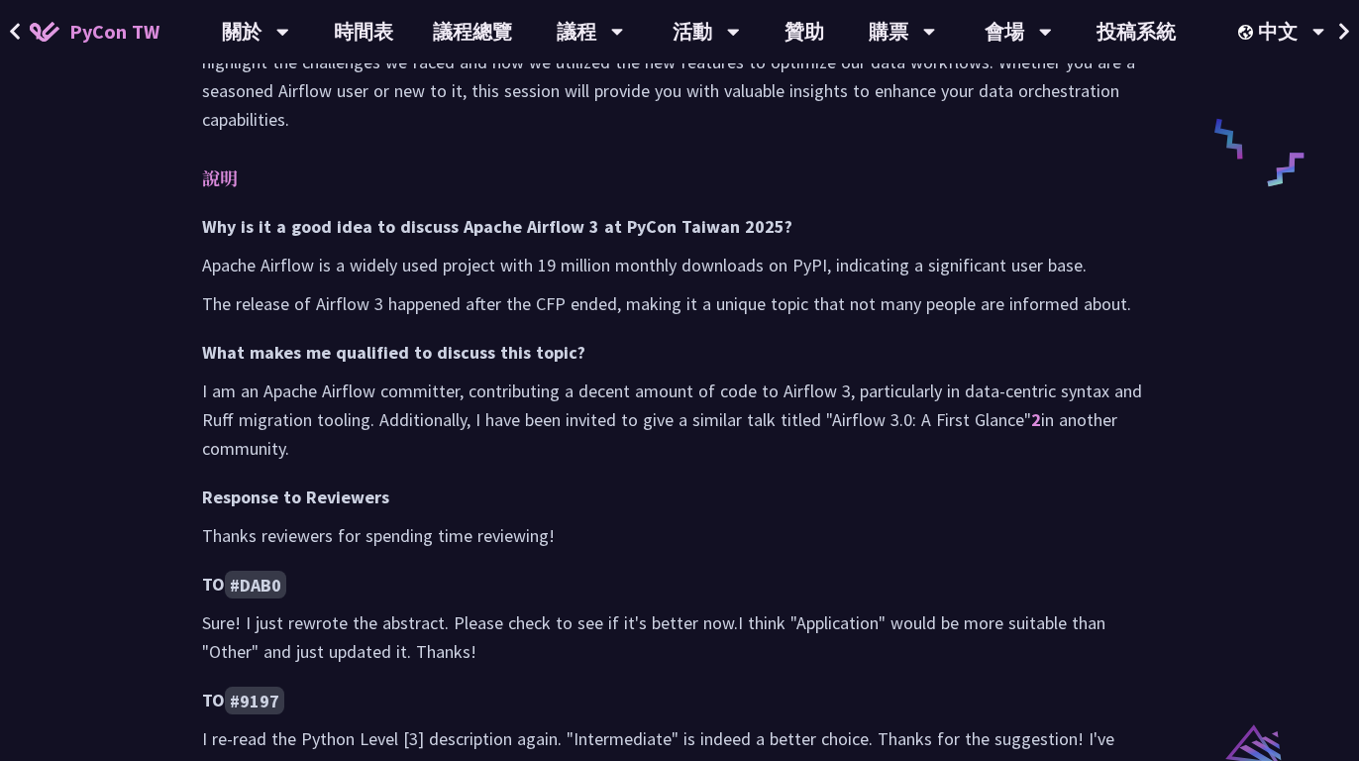
scroll to position [1004, 0]
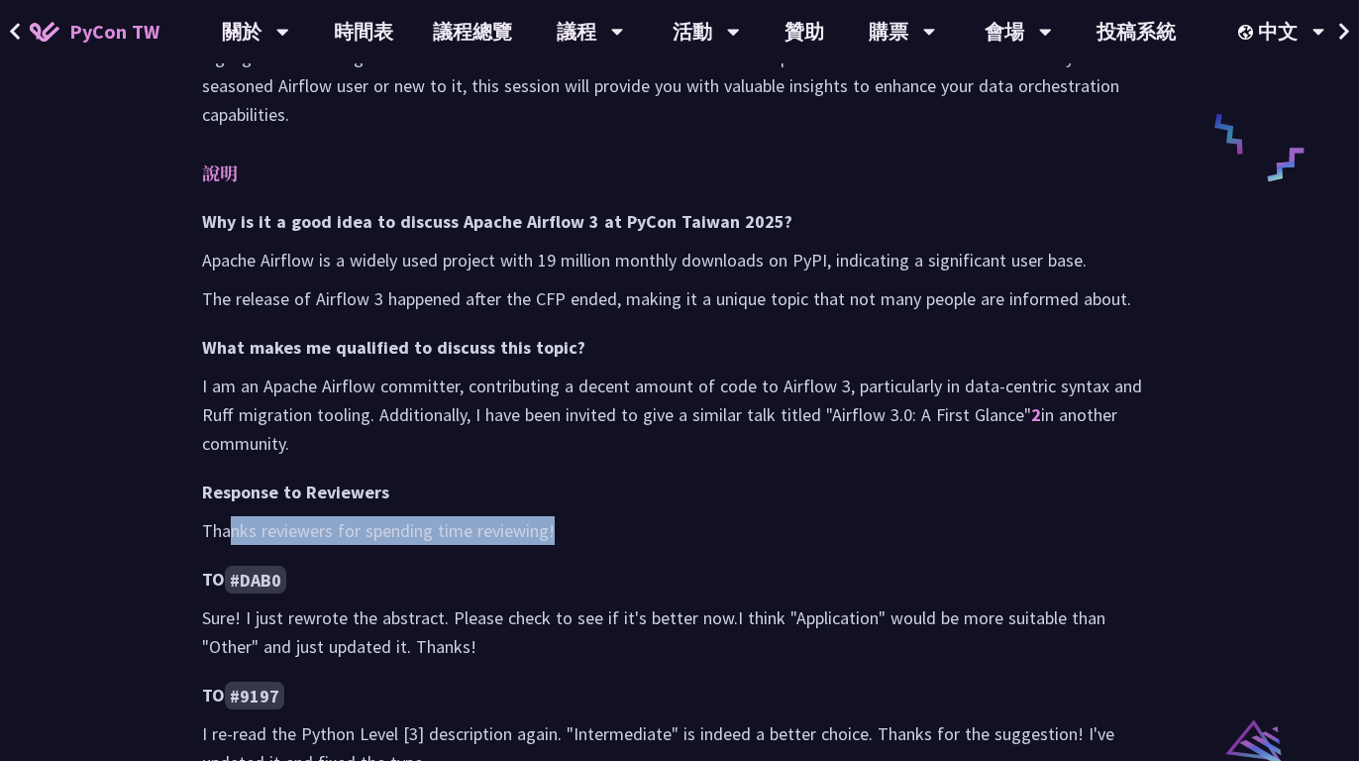
drag, startPoint x: 227, startPoint y: 443, endPoint x: 583, endPoint y: 433, distance: 355.8
click at [583, 516] on p "Thanks reviewers for spending time reviewing!" at bounding box center [679, 530] width 955 height 29
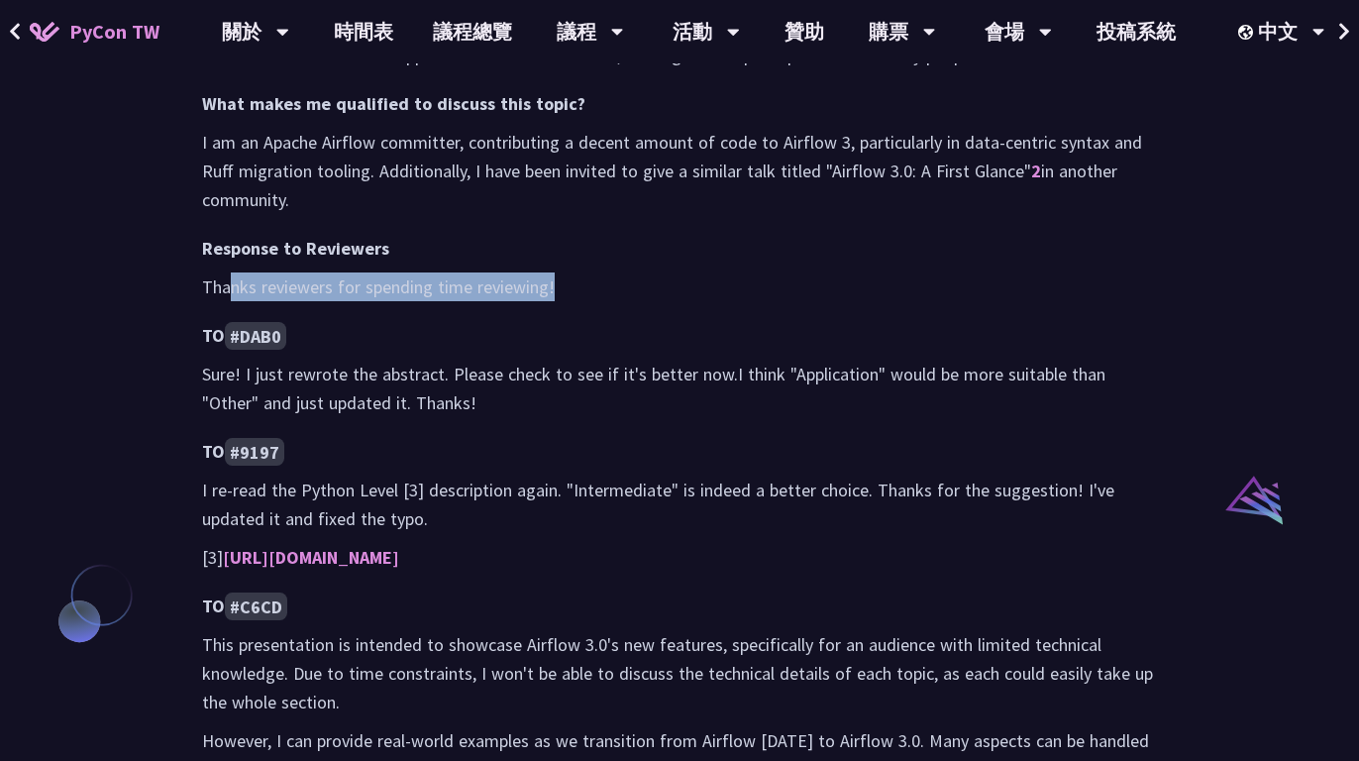
scroll to position [1250, 0]
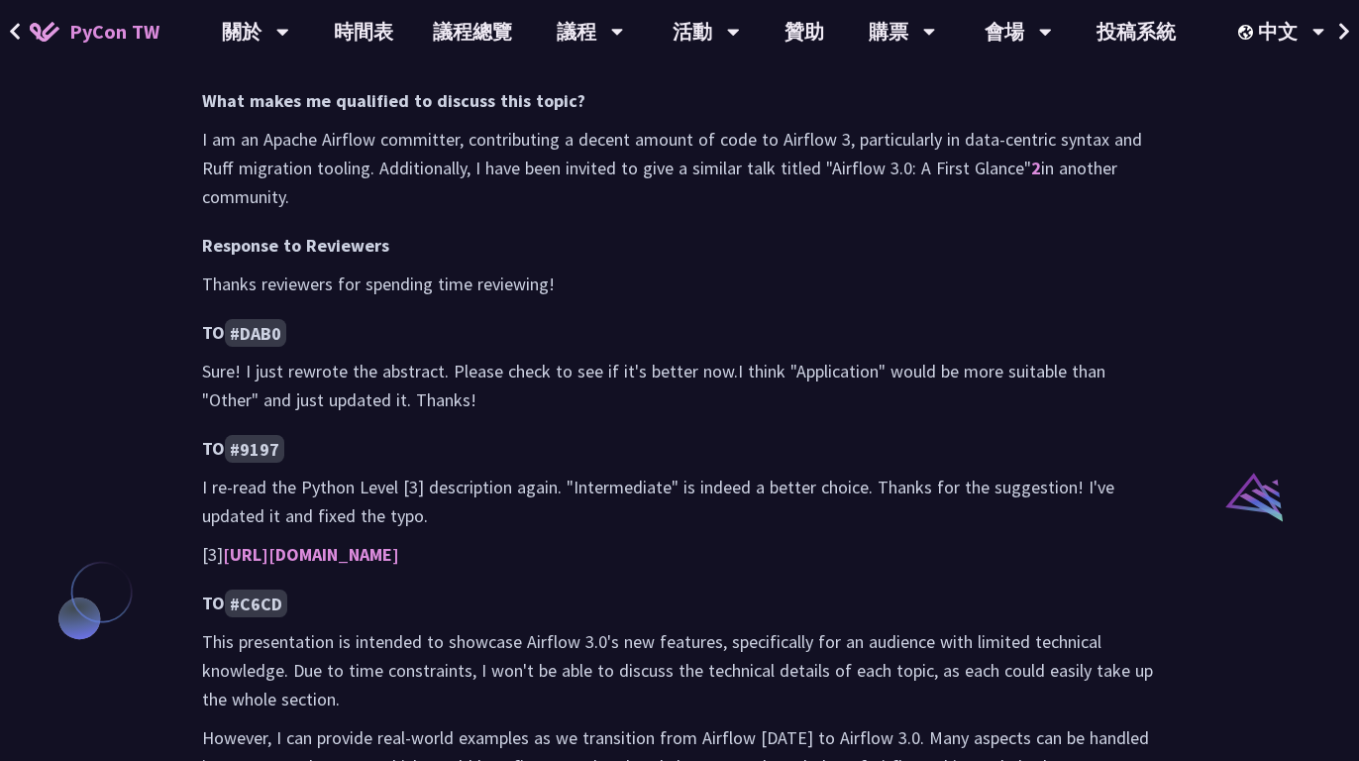
click at [417, 357] on p "Sure! I just rewrote the abstract. Please check to see if it's better now.I thi…" at bounding box center [679, 385] width 955 height 57
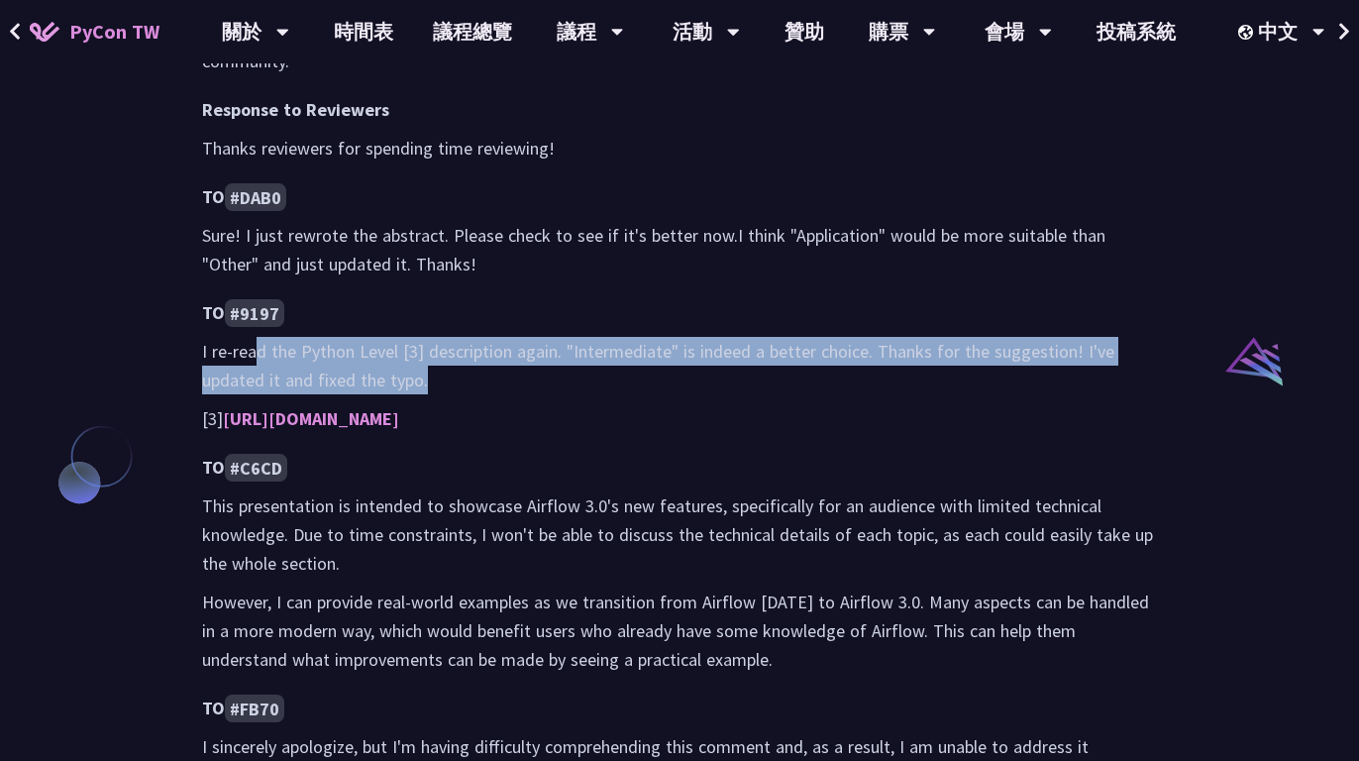
drag, startPoint x: 264, startPoint y: 259, endPoint x: 895, endPoint y: 285, distance: 631.7
click at [895, 337] on p "I re-read the Python Level [3] description again. "Intermediate" is indeed a be…" at bounding box center [679, 365] width 955 height 57
click at [648, 337] on p "I re-read the Python Level [3] description again. "Intermediate" is indeed a be…" at bounding box center [679, 365] width 955 height 57
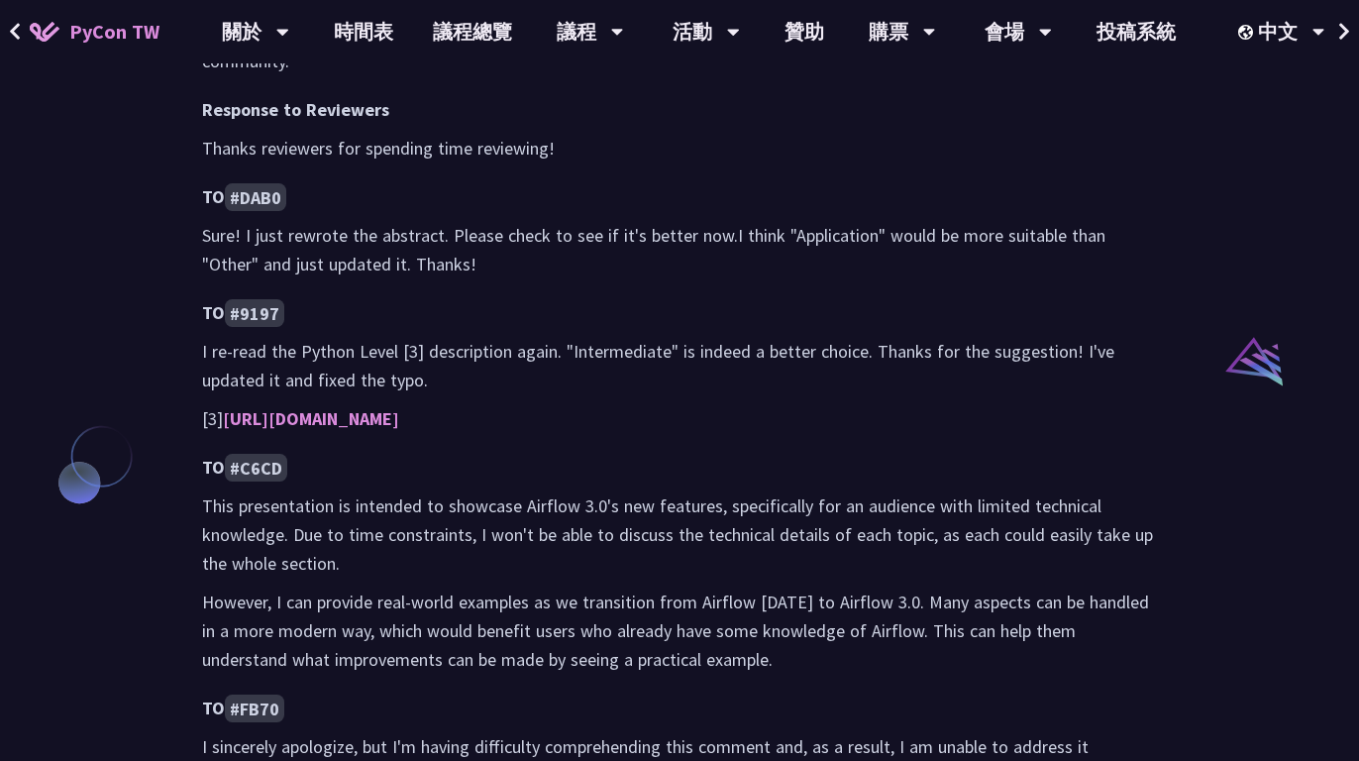
click at [487, 298] on h4 "TO #9197" at bounding box center [679, 312] width 955 height 29
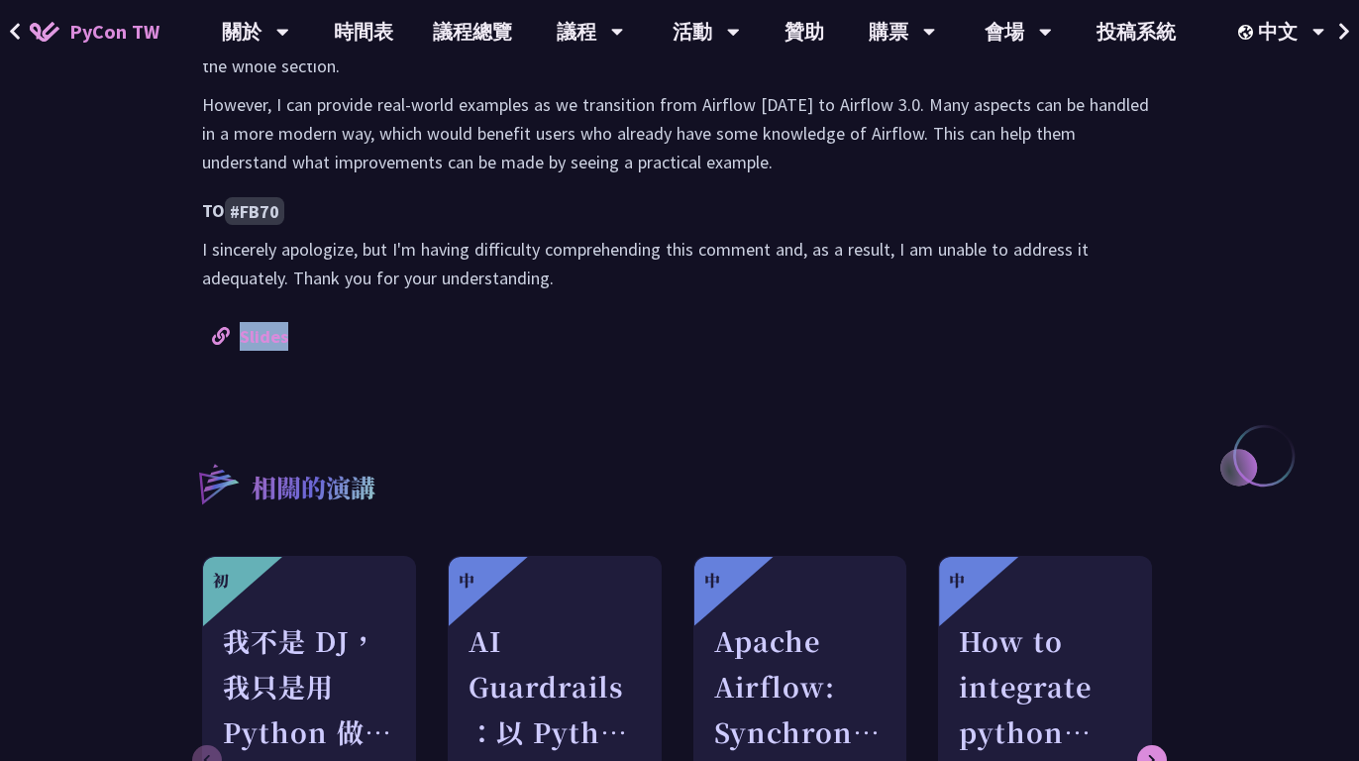
scroll to position [1000, 0]
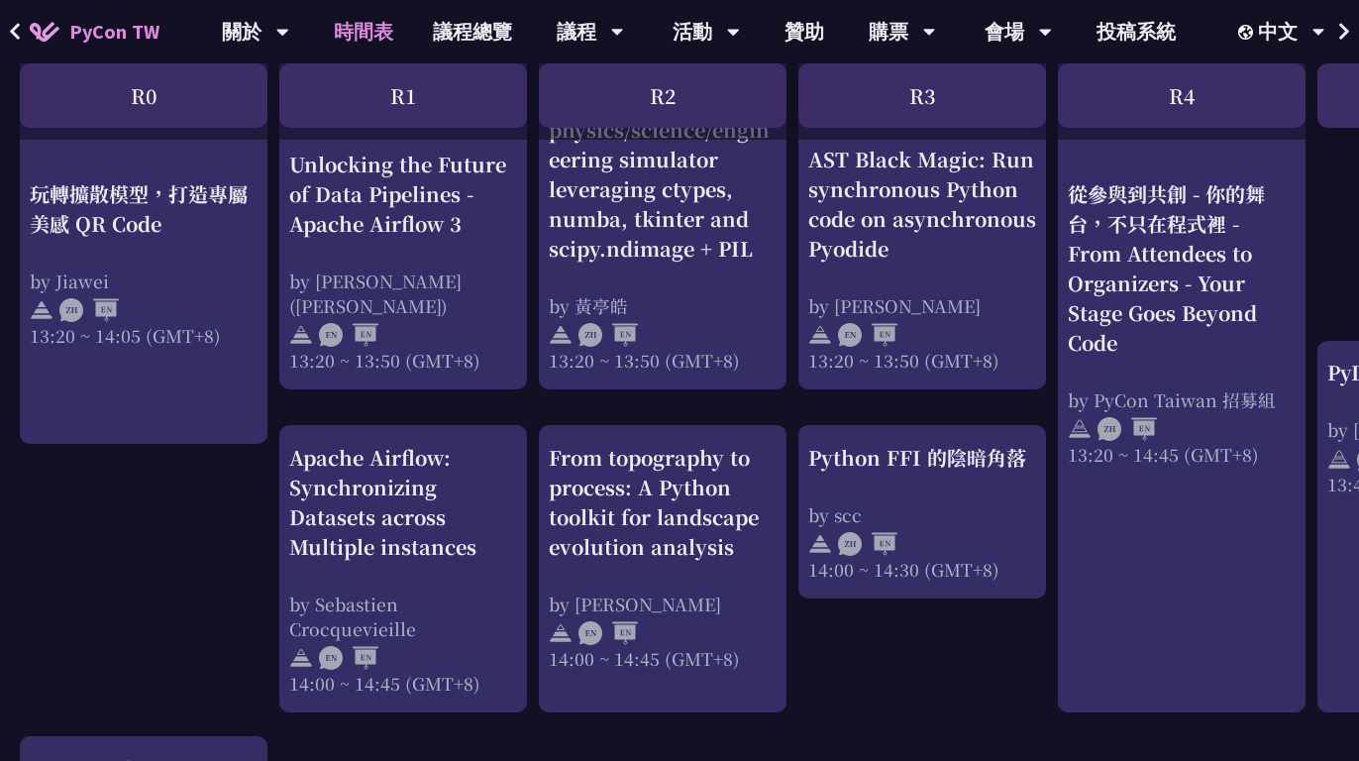
scroll to position [1795, 0]
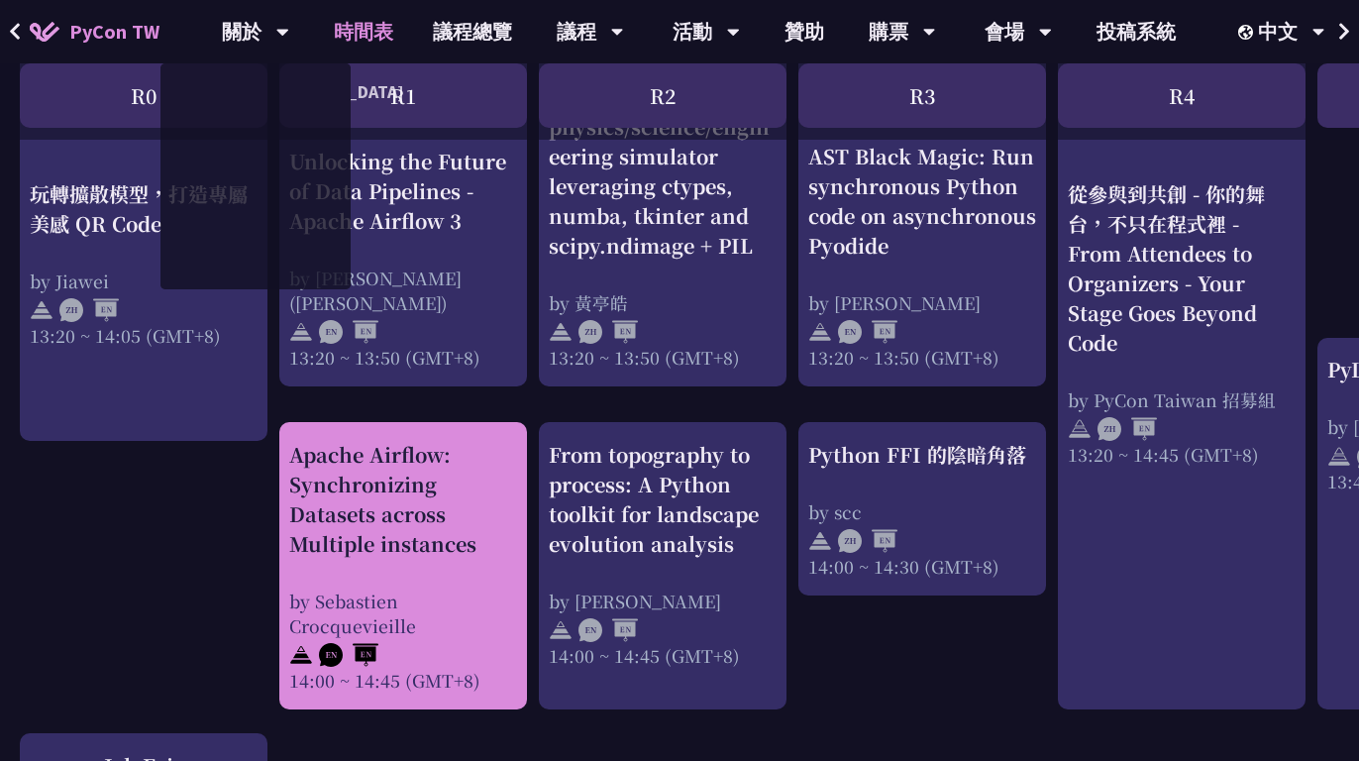
click at [414, 520] on div "Apache Airflow: Synchronizing Datasets across Multiple instances" at bounding box center [403, 499] width 228 height 119
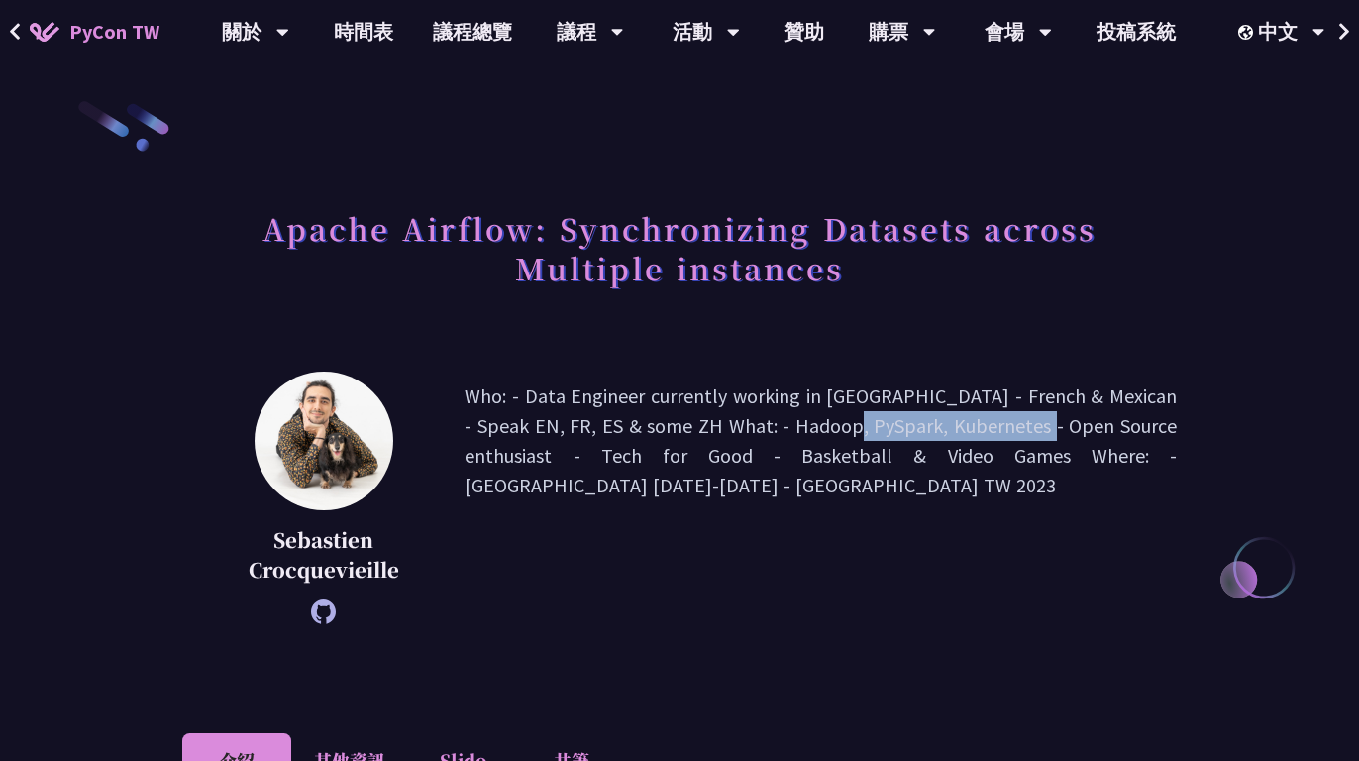
drag, startPoint x: 655, startPoint y: 425, endPoint x: 874, endPoint y: 430, distance: 219.0
click at [874, 430] on p "Who: - Data Engineer currently working in [GEOGRAPHIC_DATA] - French & Mexican …" at bounding box center [821, 497] width 712 height 233
click at [1029, 414] on p "Who: - Data Engineer currently working in [GEOGRAPHIC_DATA] - French & Mexican …" at bounding box center [821, 497] width 712 height 233
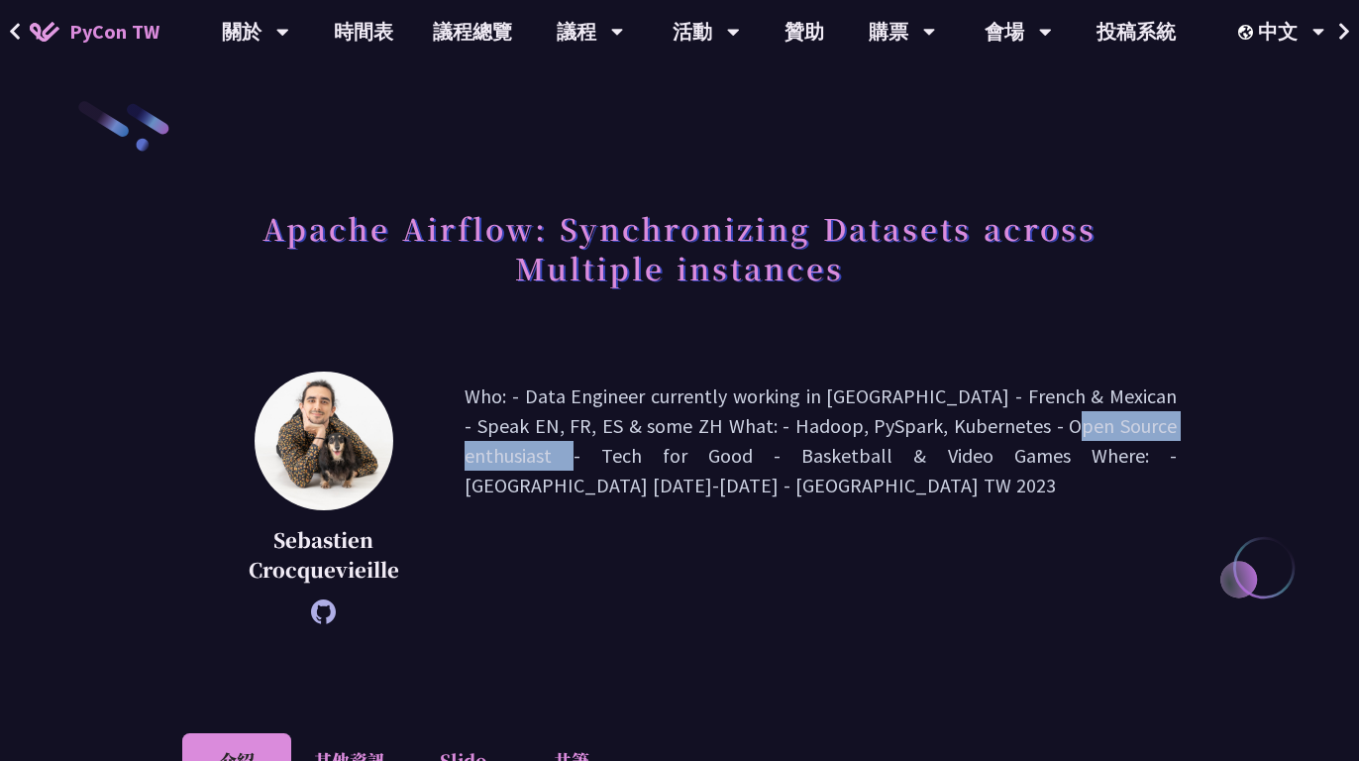
drag, startPoint x: 1092, startPoint y: 427, endPoint x: 906, endPoint y: 428, distance: 186.3
click at [906, 428] on p "Who: - Data Engineer currently working in [GEOGRAPHIC_DATA] - French & Mexican …" at bounding box center [821, 497] width 712 height 233
click at [620, 456] on p "Who: - Data Engineer currently working in [GEOGRAPHIC_DATA] - French & Mexican …" at bounding box center [821, 497] width 712 height 233
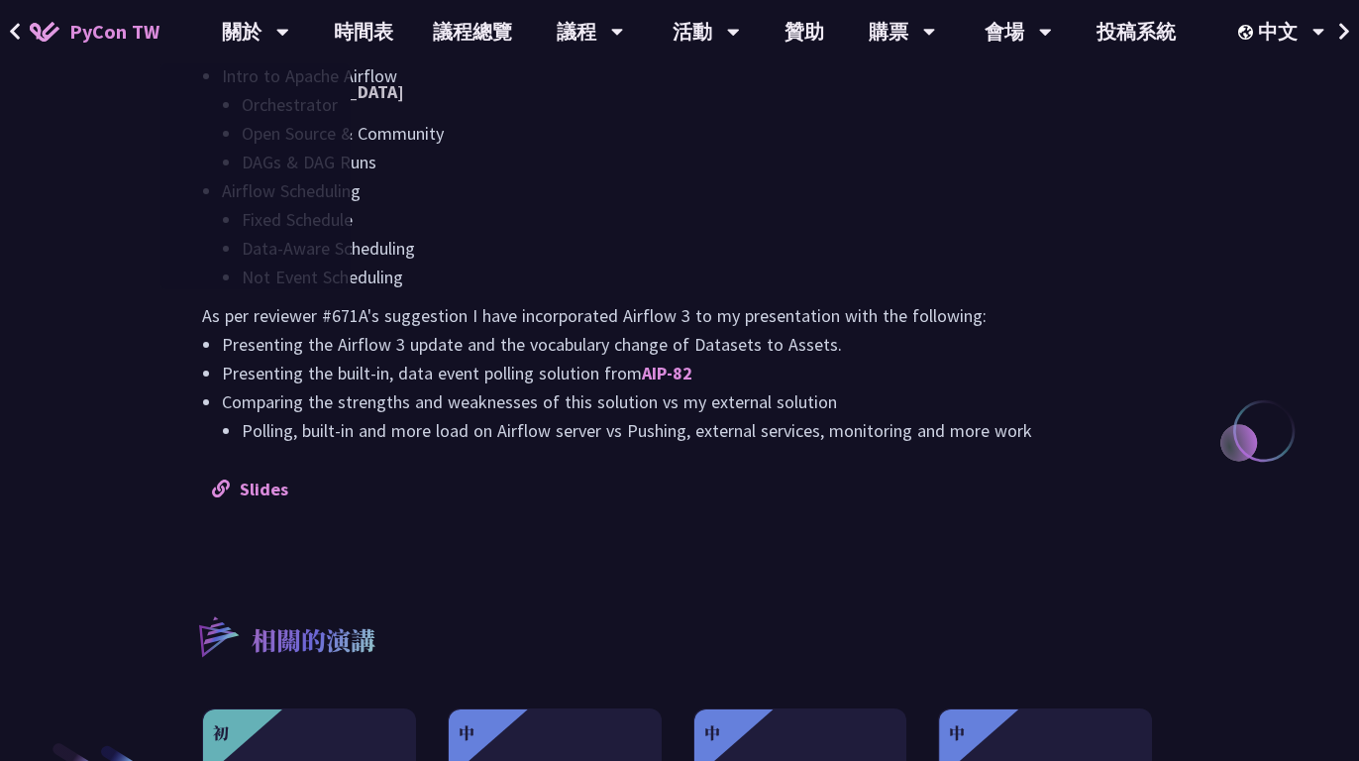
scroll to position [1906, 0]
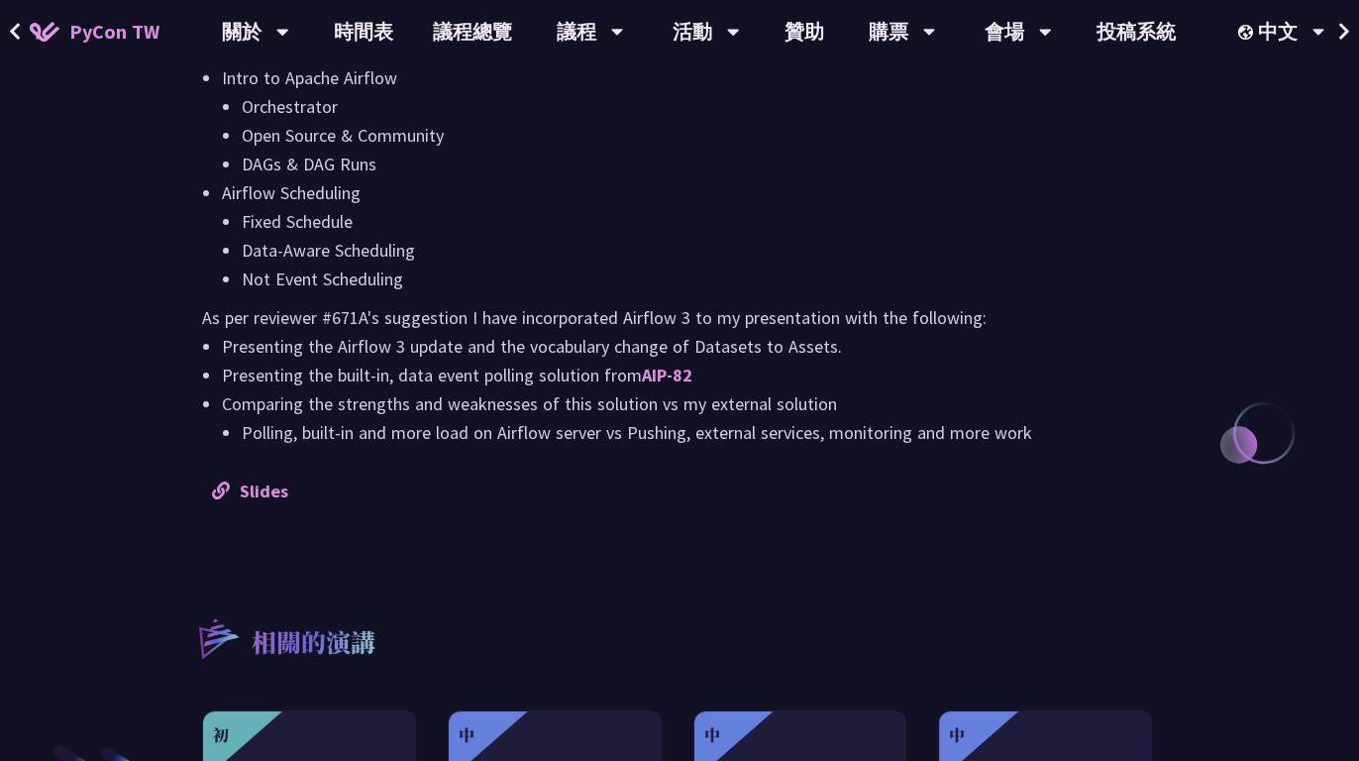
click at [490, 348] on li "Presenting the Airflow 3 update and the vocabulary change of Datasets to Assets." at bounding box center [689, 346] width 935 height 29
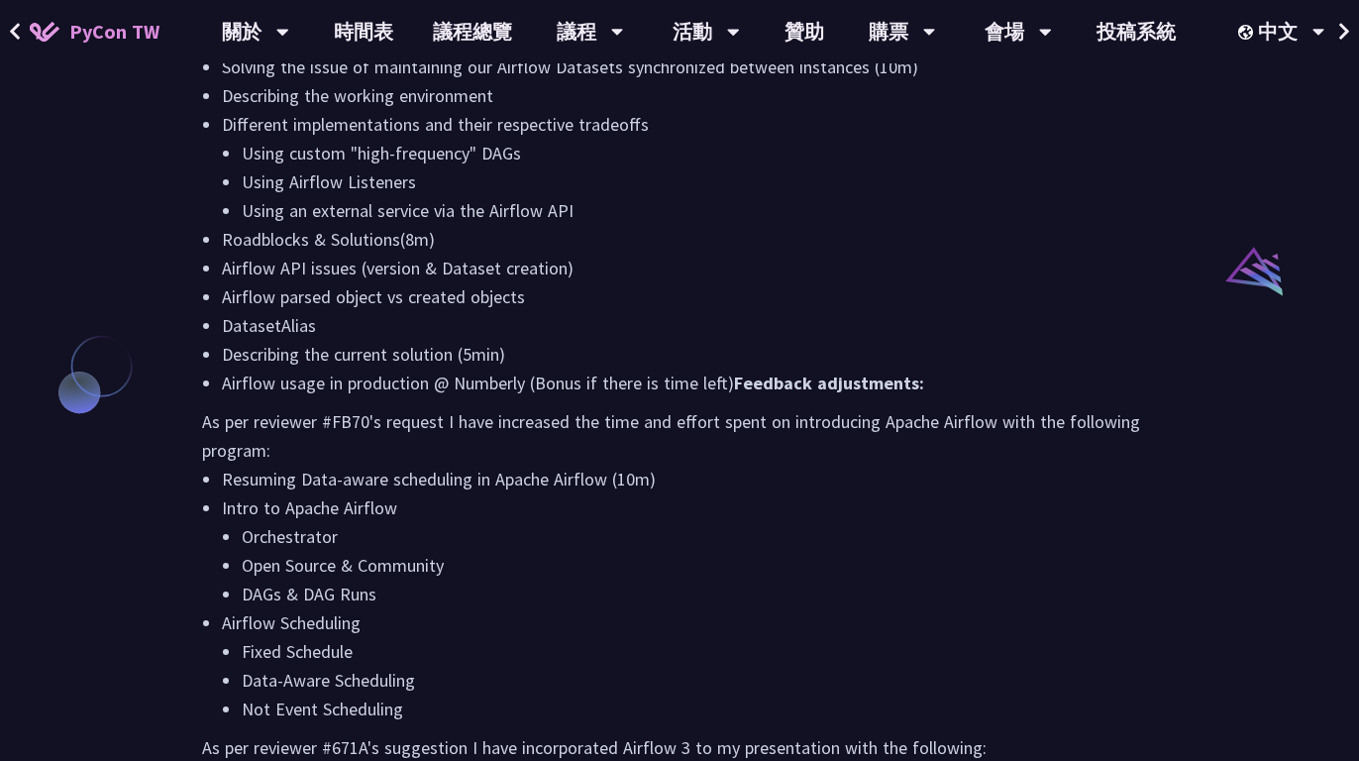
scroll to position [1421, 0]
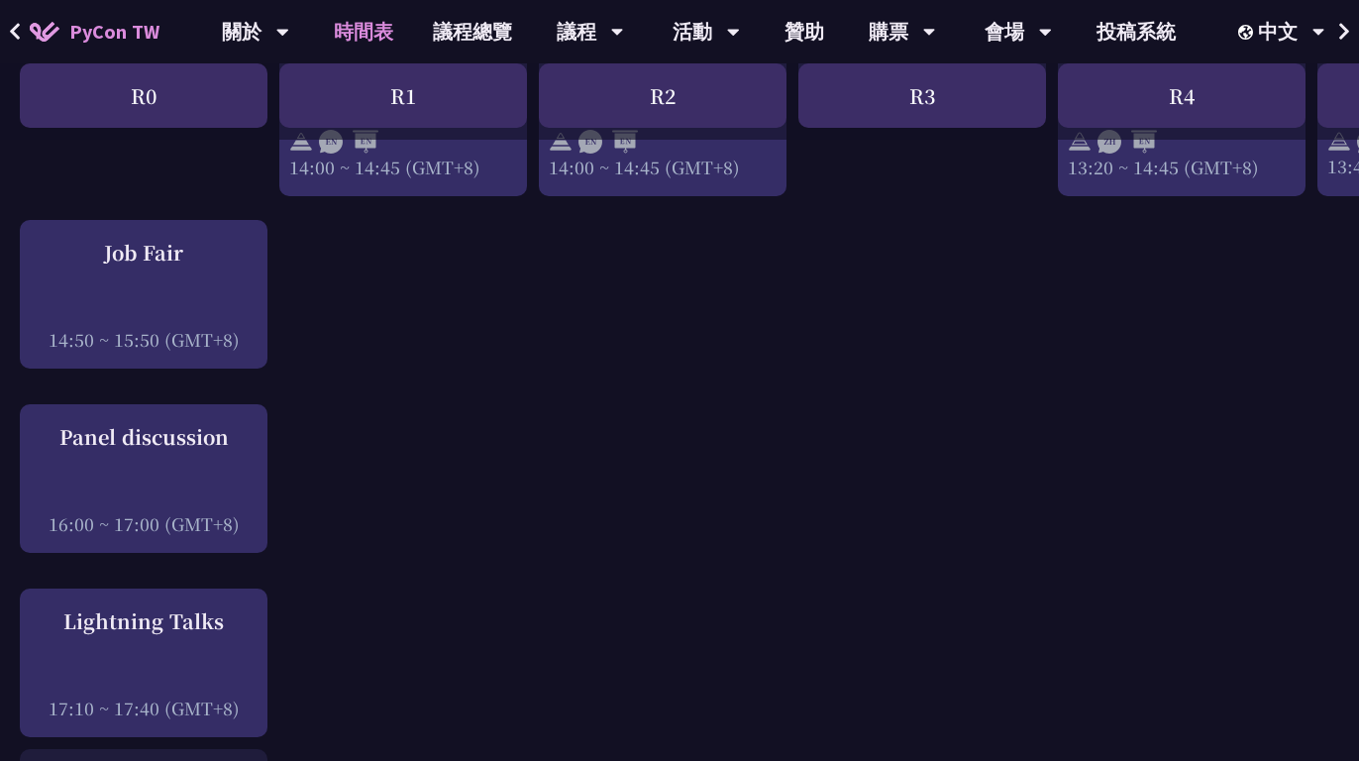
scroll to position [2312, 0]
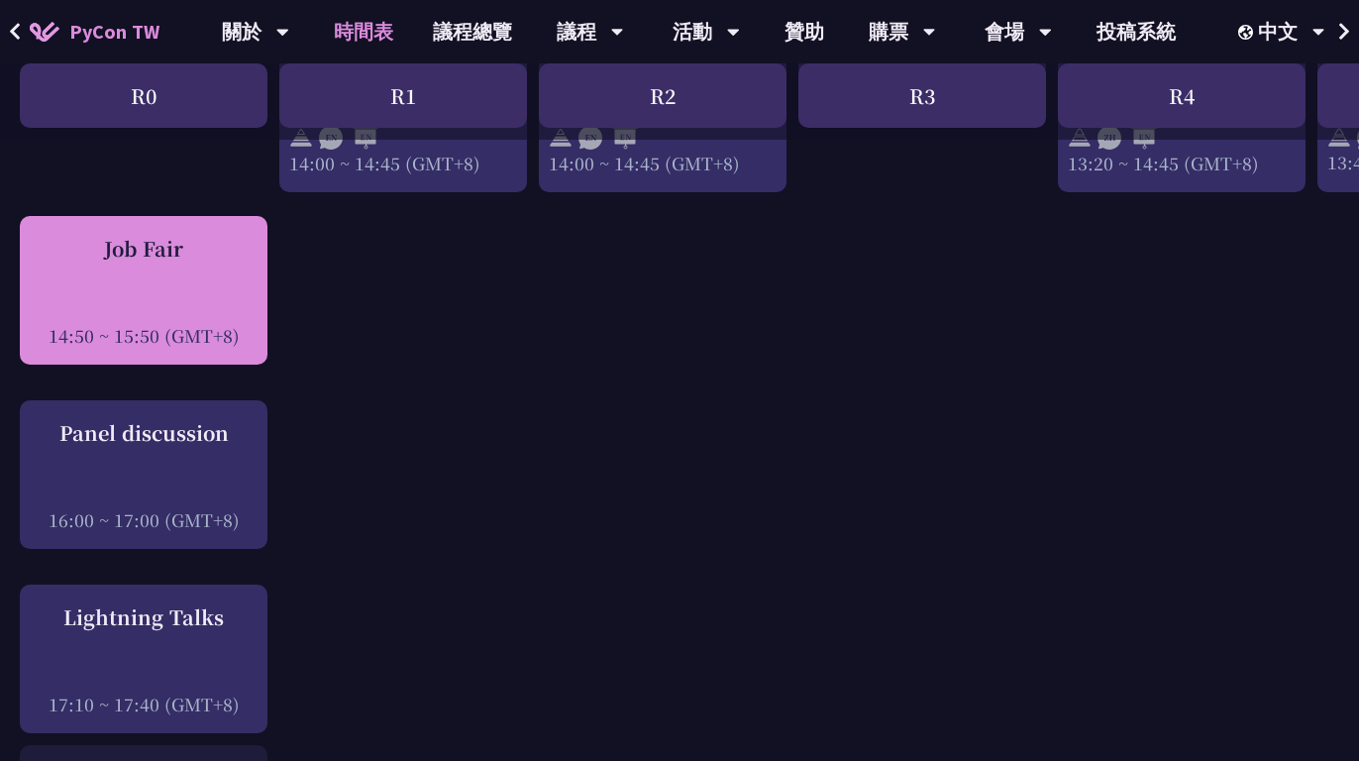
click at [216, 309] on div at bounding box center [144, 308] width 228 height 30
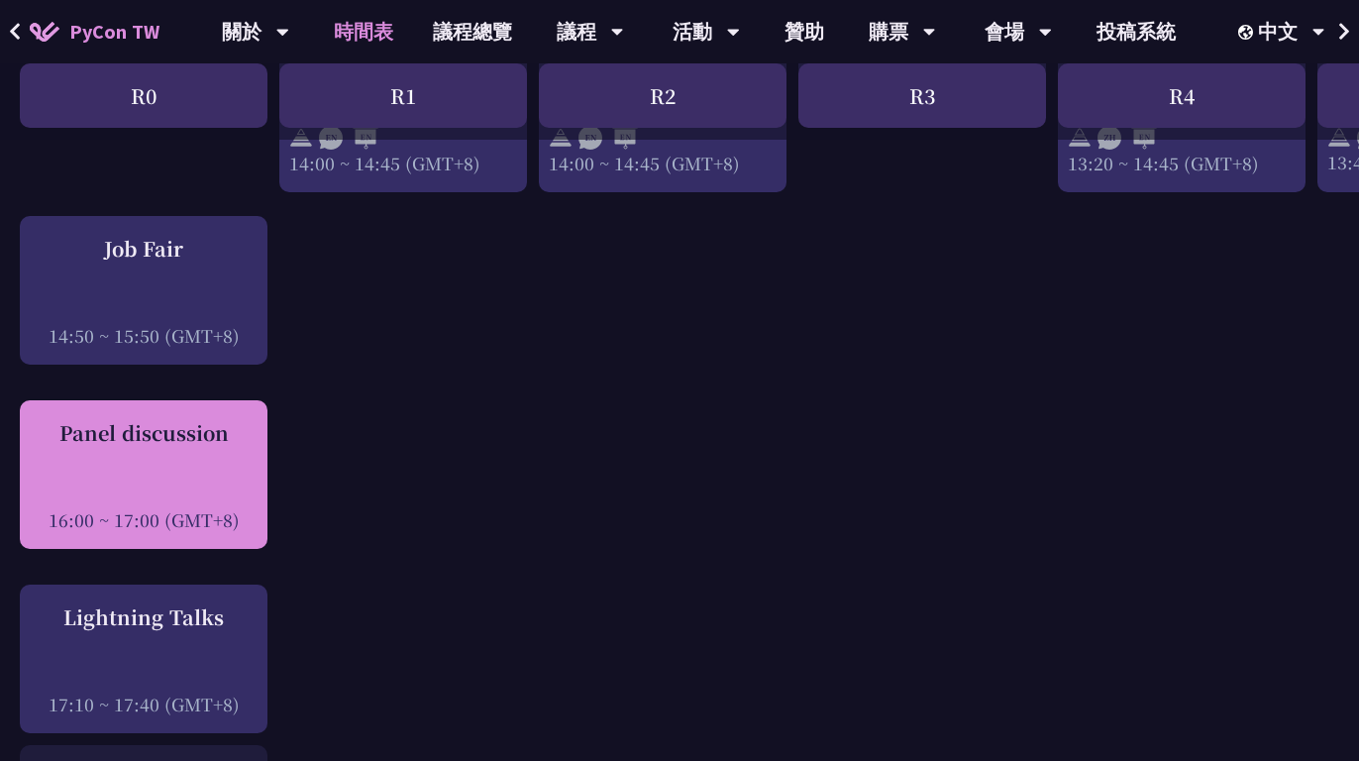
click at [249, 418] on div "Panel discussion" at bounding box center [144, 433] width 228 height 30
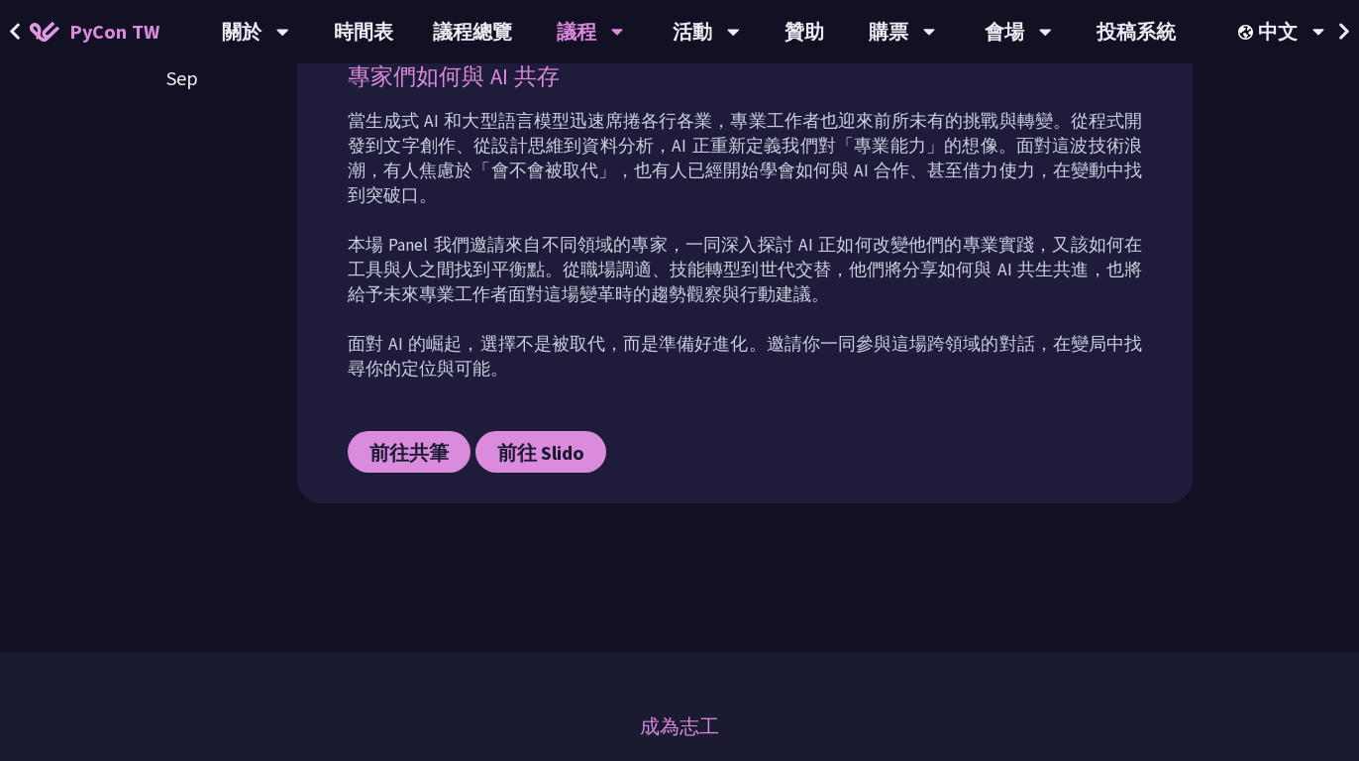
scroll to position [876, 0]
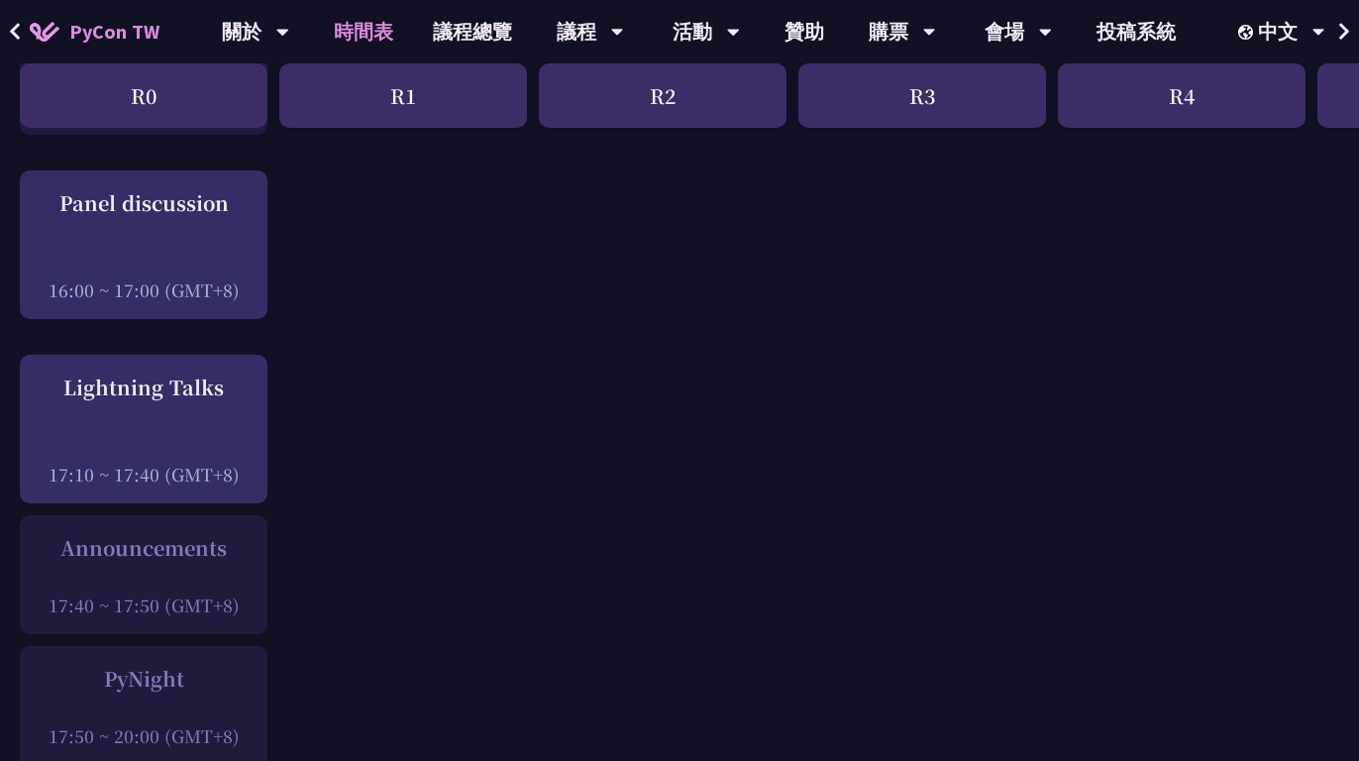
scroll to position [2543, 0]
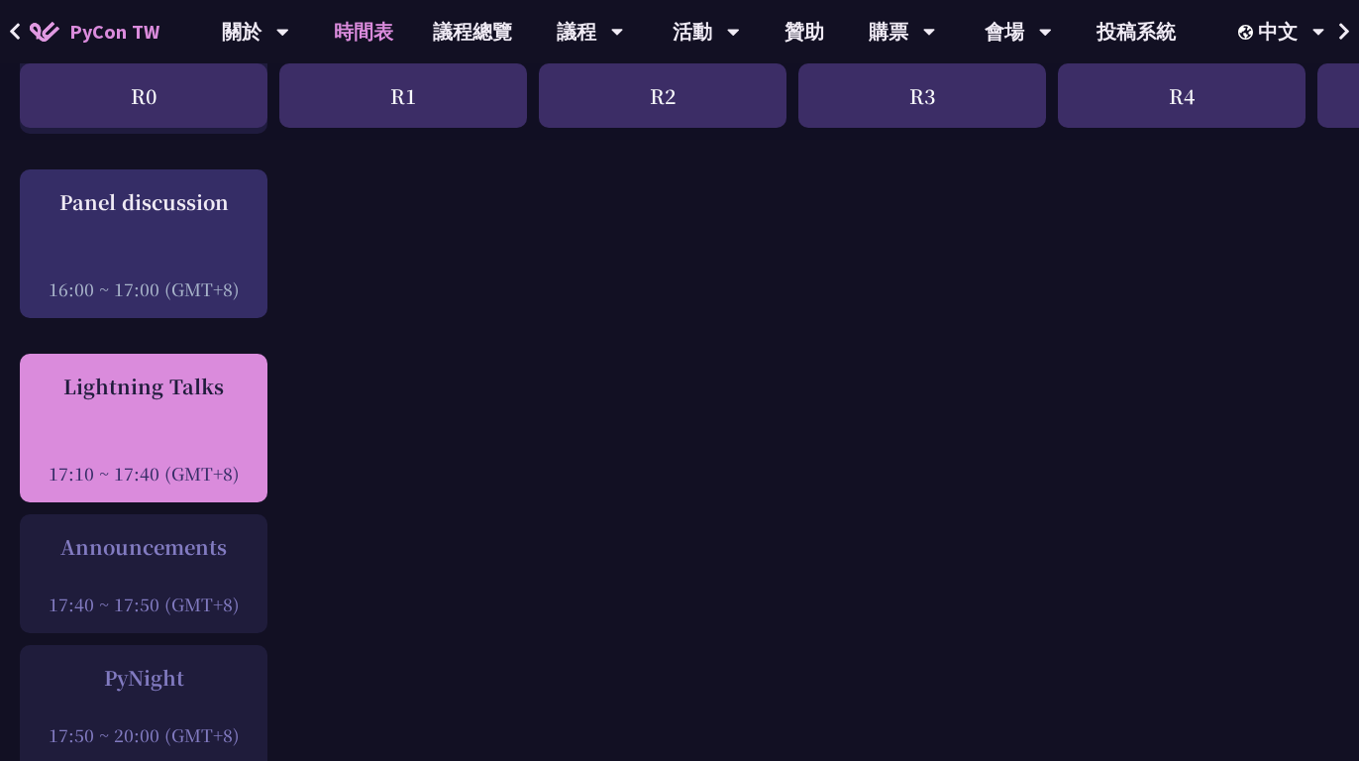
click at [217, 431] on div at bounding box center [144, 446] width 228 height 30
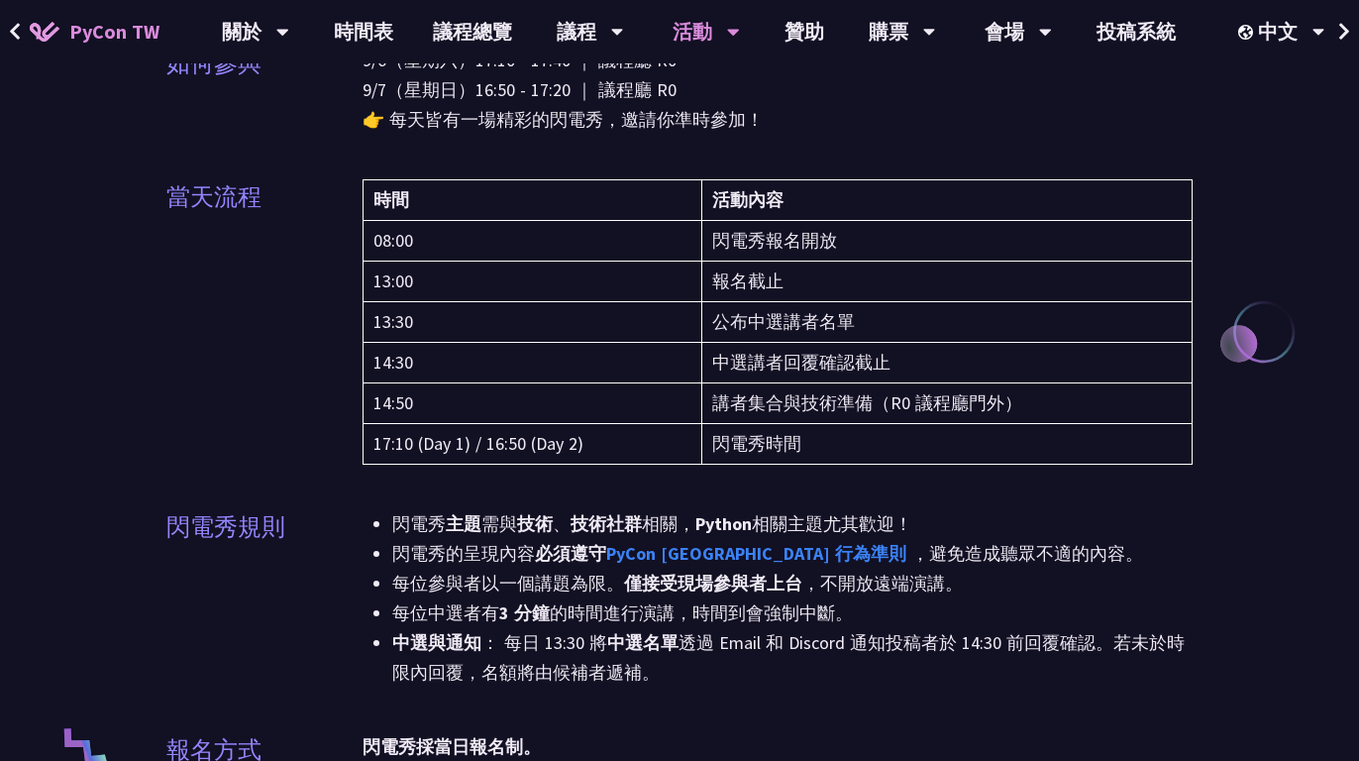
scroll to position [254, 0]
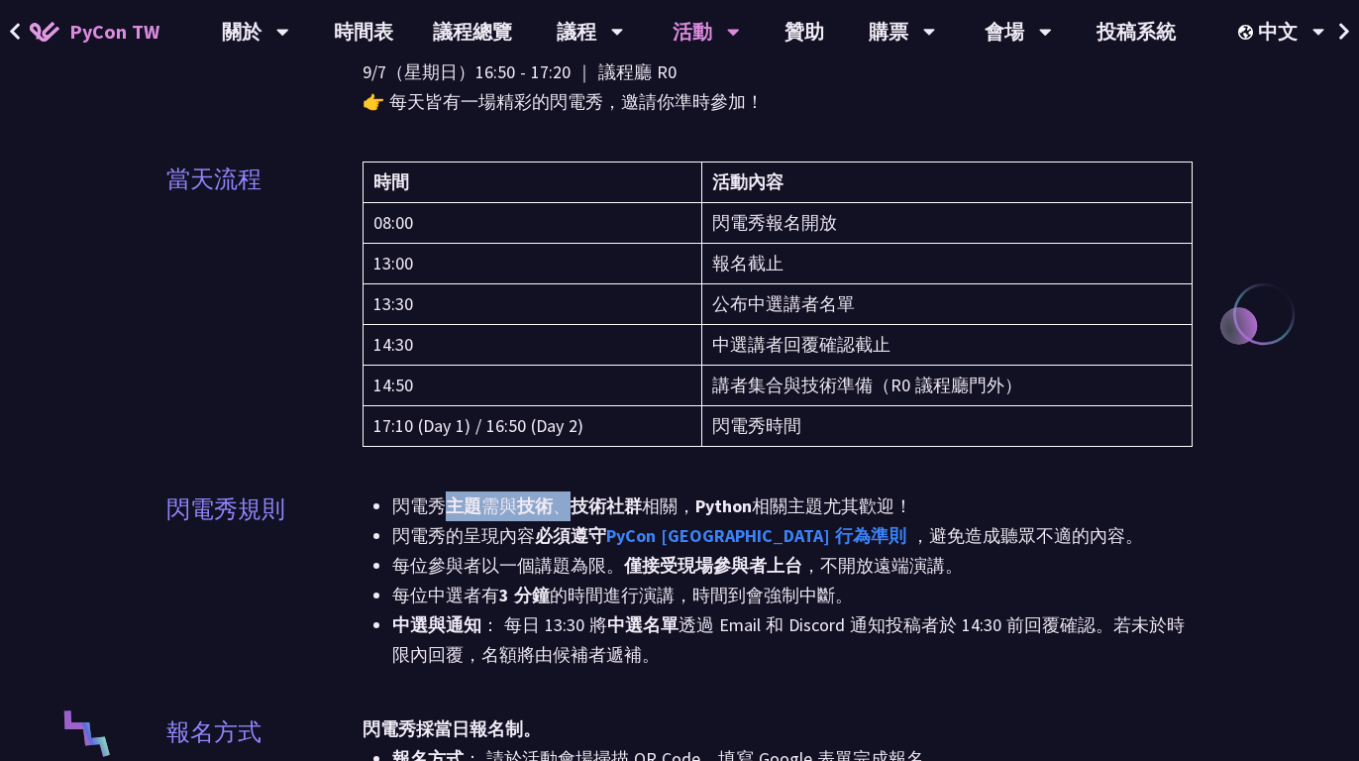
drag, startPoint x: 445, startPoint y: 516, endPoint x: 579, endPoint y: 511, distance: 133.8
click at [579, 511] on li "閃電秀 主題 需與 技術 、 技術社群 相關， Python 相關主題尤其歡迎！" at bounding box center [792, 506] width 801 height 30
click at [477, 636] on li "中選與通知 ： 每日 13:30 將 中選名單 透過 Email 和 Discord 通知投稿者於 14:30 前回覆確認。若未於時限內回覆，名額將由候補者遞…" at bounding box center [792, 639] width 801 height 59
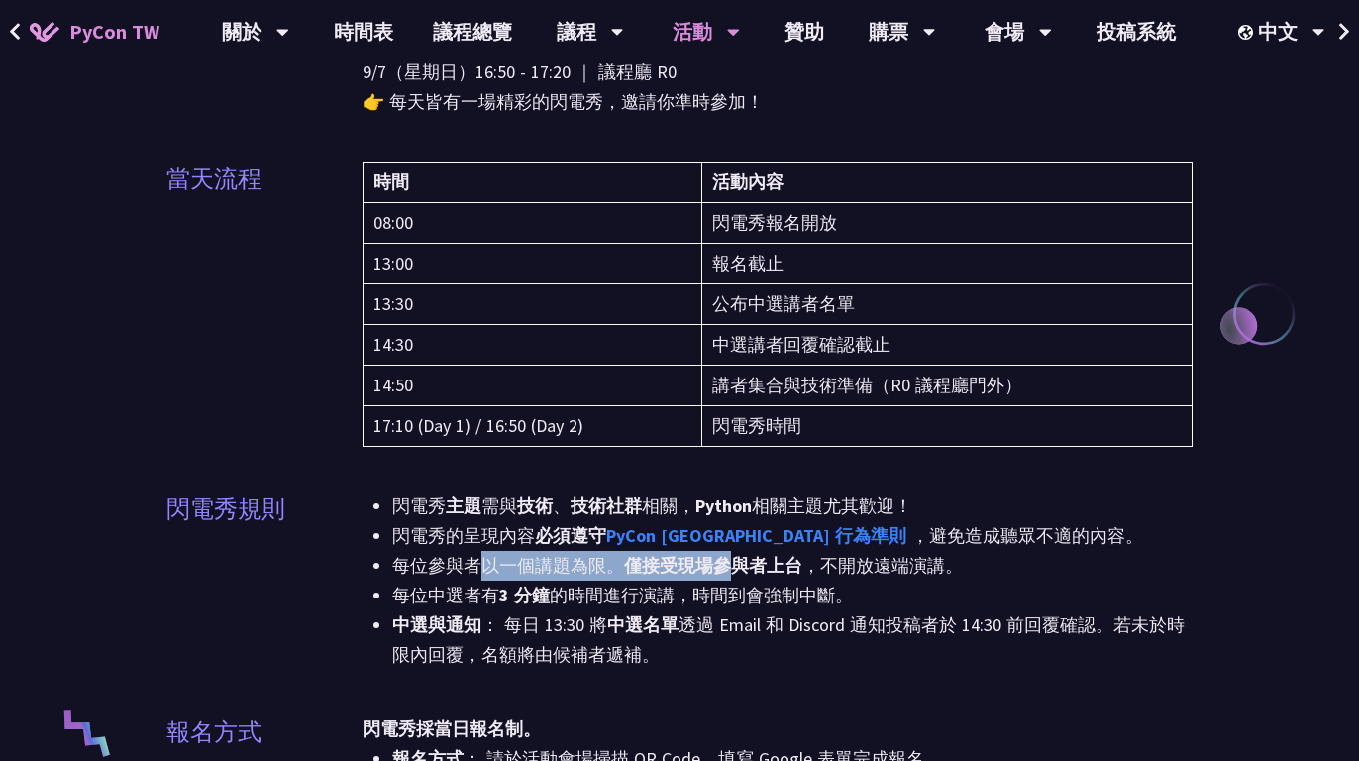
drag, startPoint x: 478, startPoint y: 564, endPoint x: 739, endPoint y: 576, distance: 261.8
click at [739, 576] on li "每位參與者以一個講題為限。 僅接受現場參與者上台 ，不開放遠端演講。" at bounding box center [792, 566] width 801 height 30
click at [735, 642] on li "中選與通知 ： 每日 13:30 將 中選名單 透過 Email 和 Discord 通知投稿者於 14:30 前回覆確認。若未於時限內回覆，名額將由候補者遞…" at bounding box center [792, 639] width 801 height 59
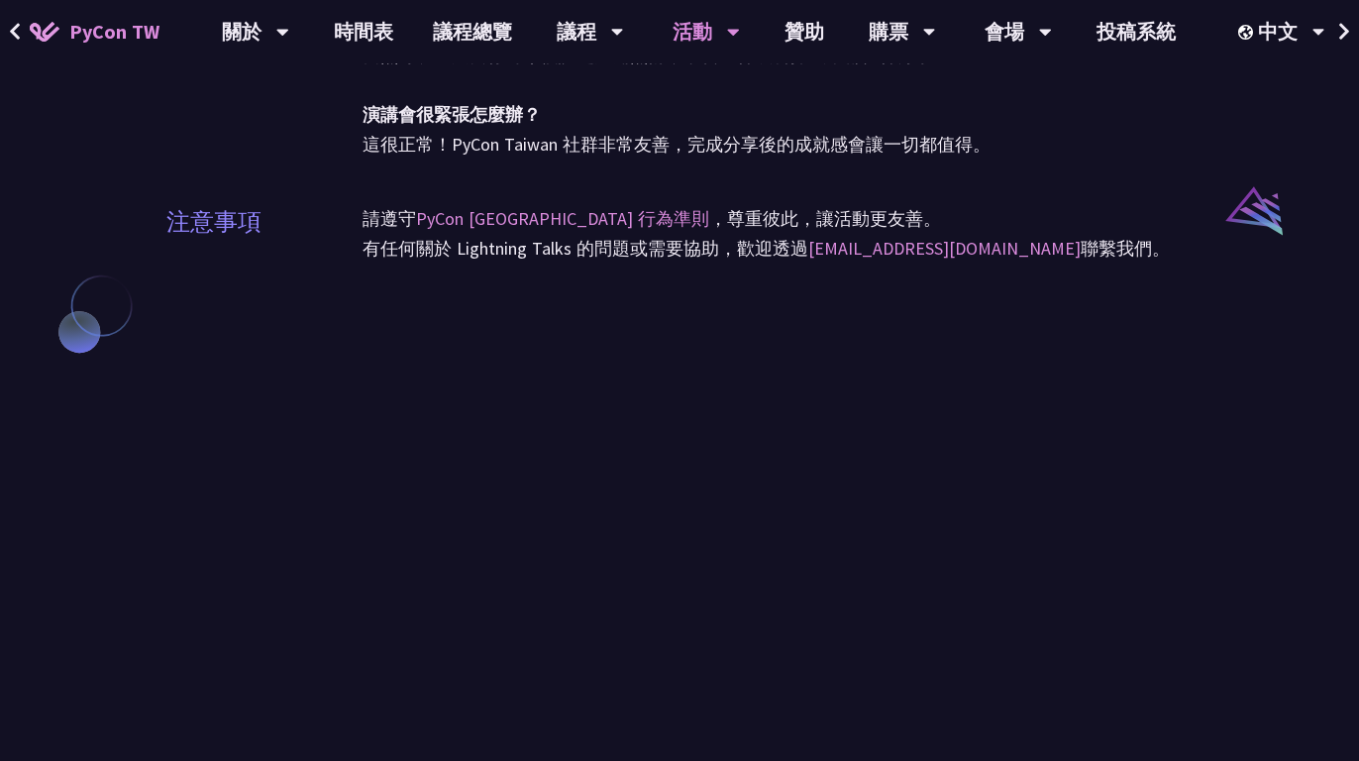
scroll to position [1870, 0]
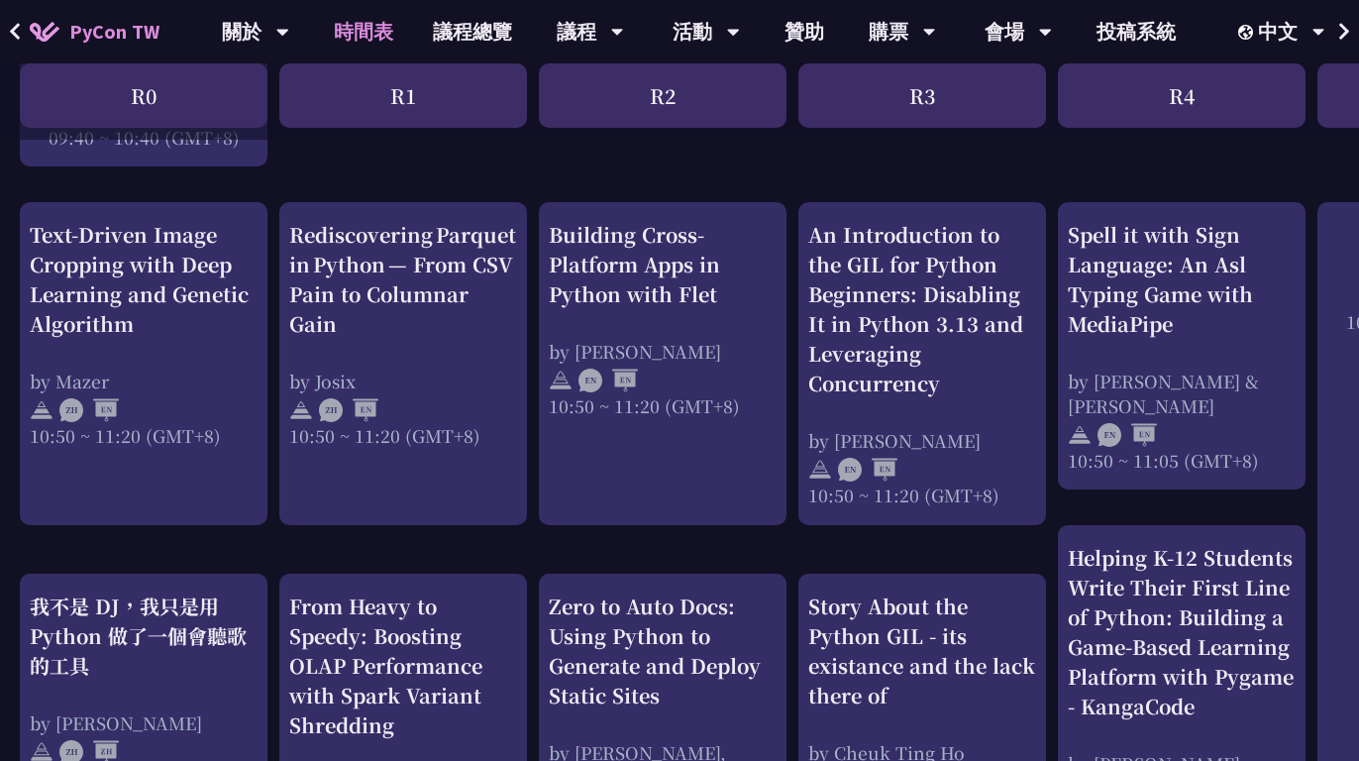
scroll to position [728, 0]
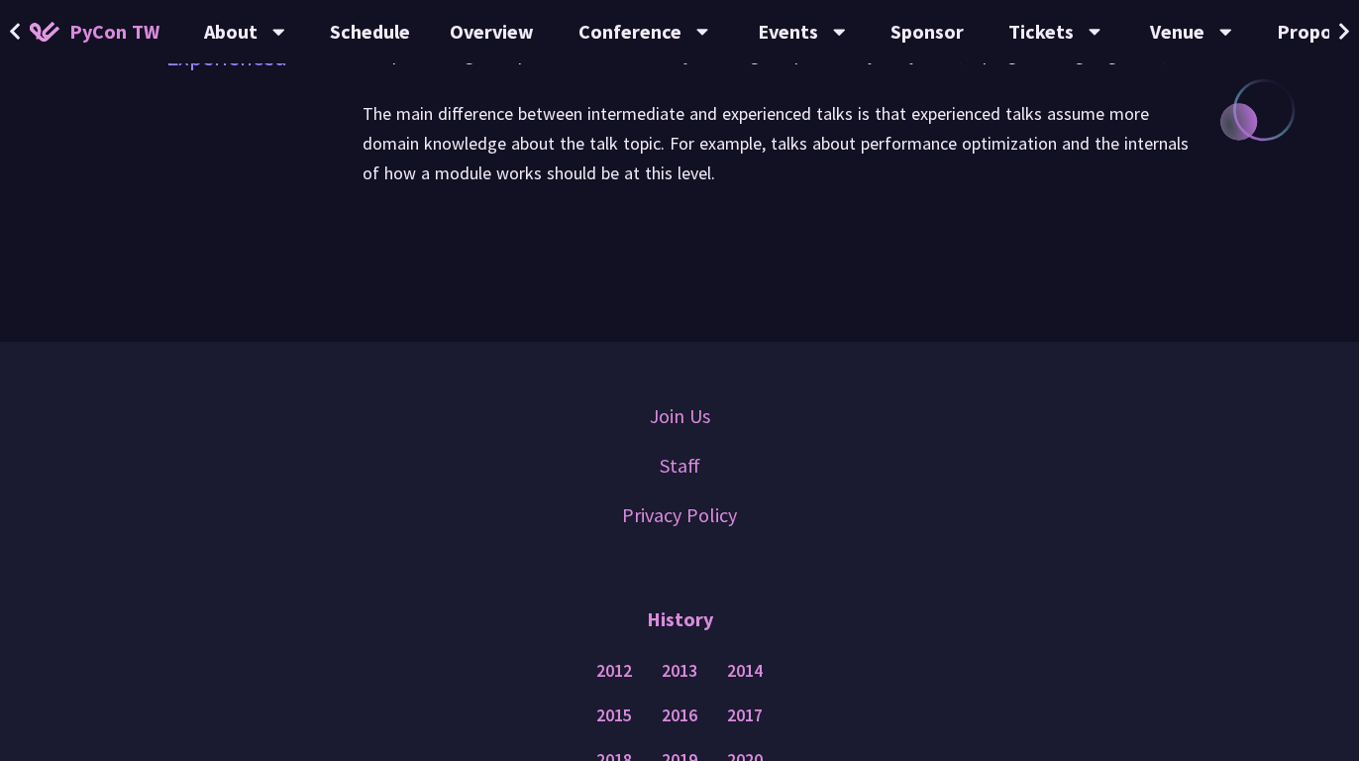
scroll to position [2502, 0]
